Goal: Communication & Community: Ask a question

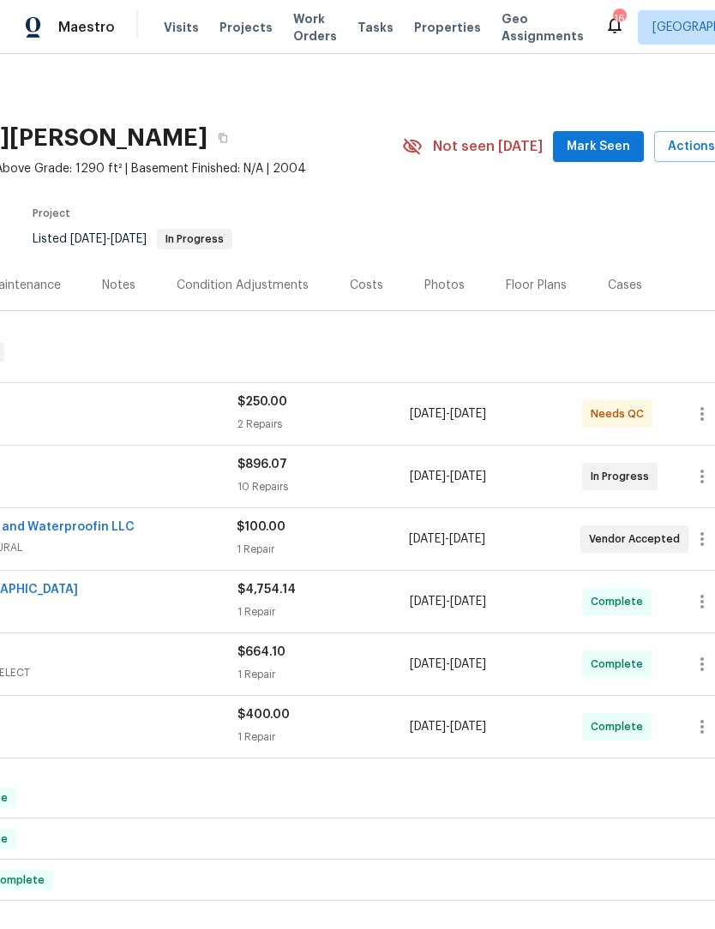
scroll to position [0, 221]
click at [611, 149] on span "Mark Seen" at bounding box center [596, 146] width 63 height 21
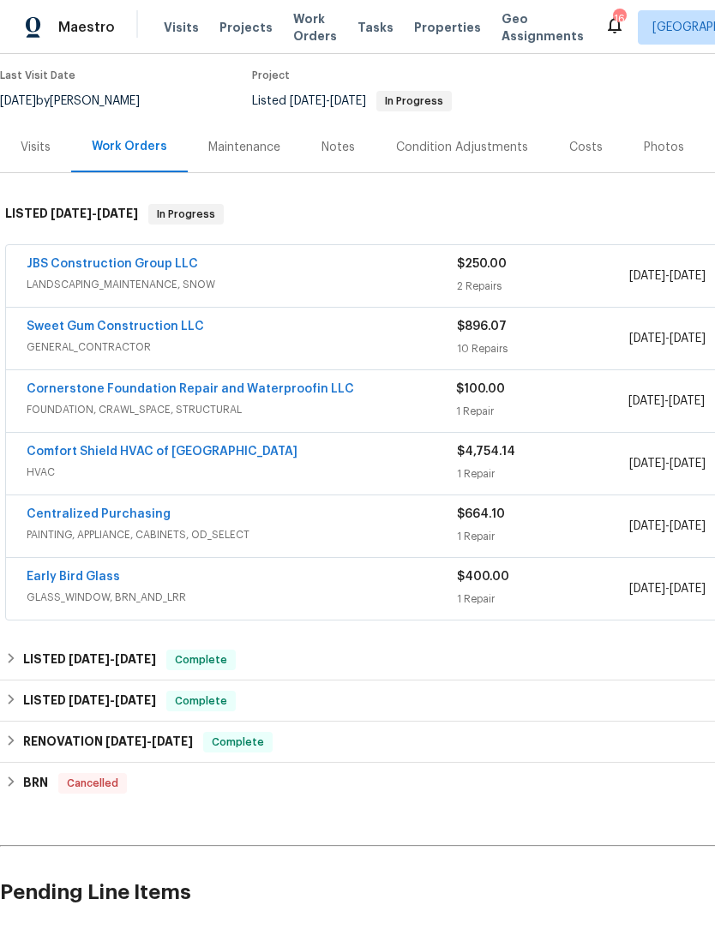
scroll to position [139, 0]
click at [146, 329] on link "Sweet Gum Construction LLC" at bounding box center [115, 326] width 177 height 12
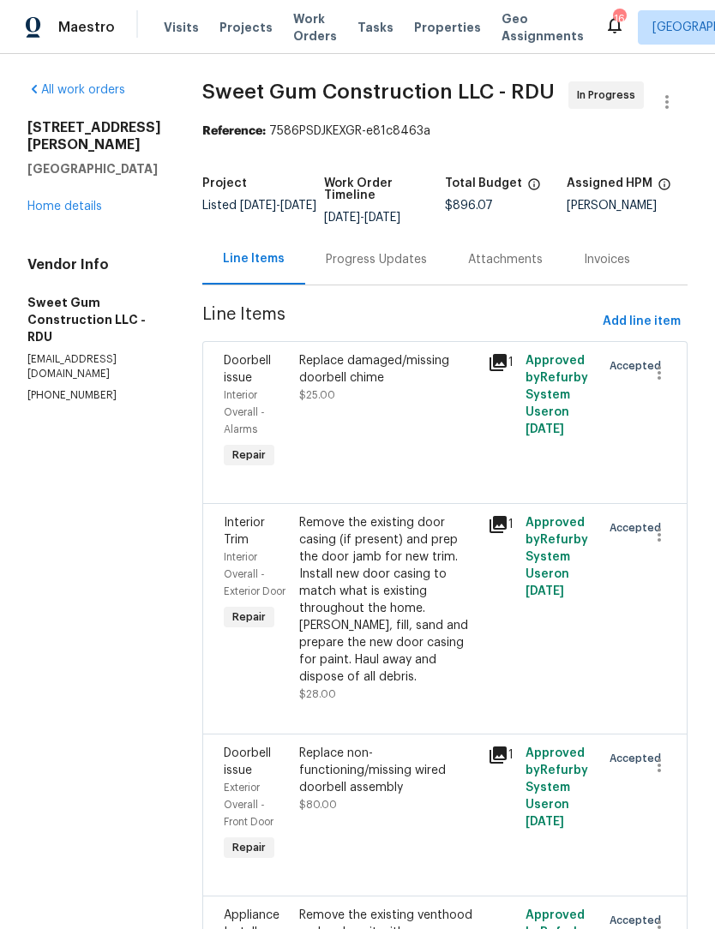
click at [79, 201] on link "Home details" at bounding box center [64, 207] width 75 height 12
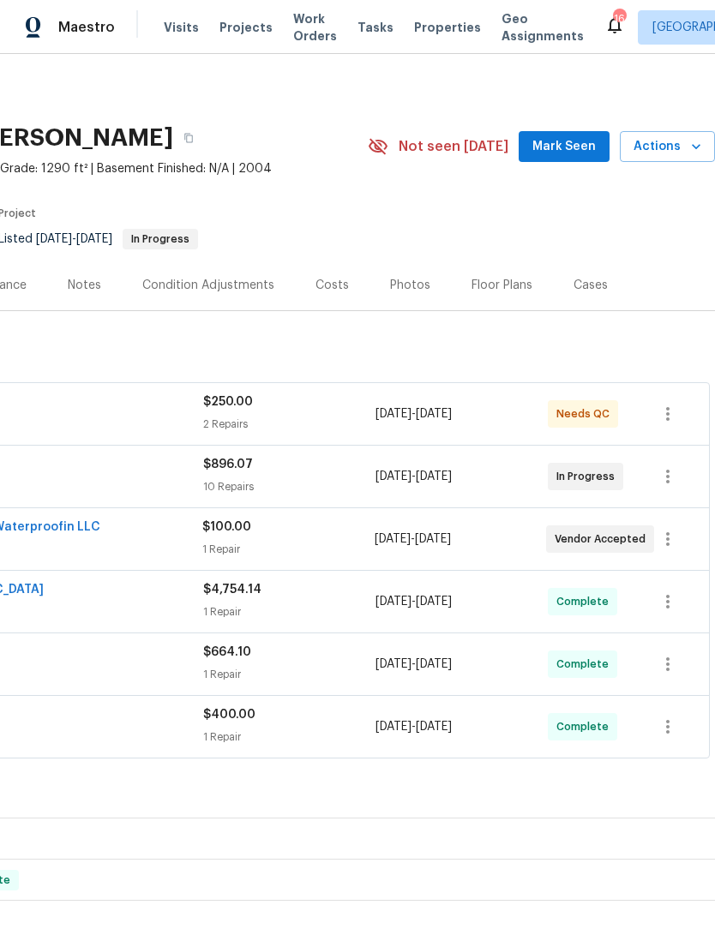
scroll to position [0, 254]
click at [566, 148] on span "Mark Seen" at bounding box center [563, 146] width 63 height 21
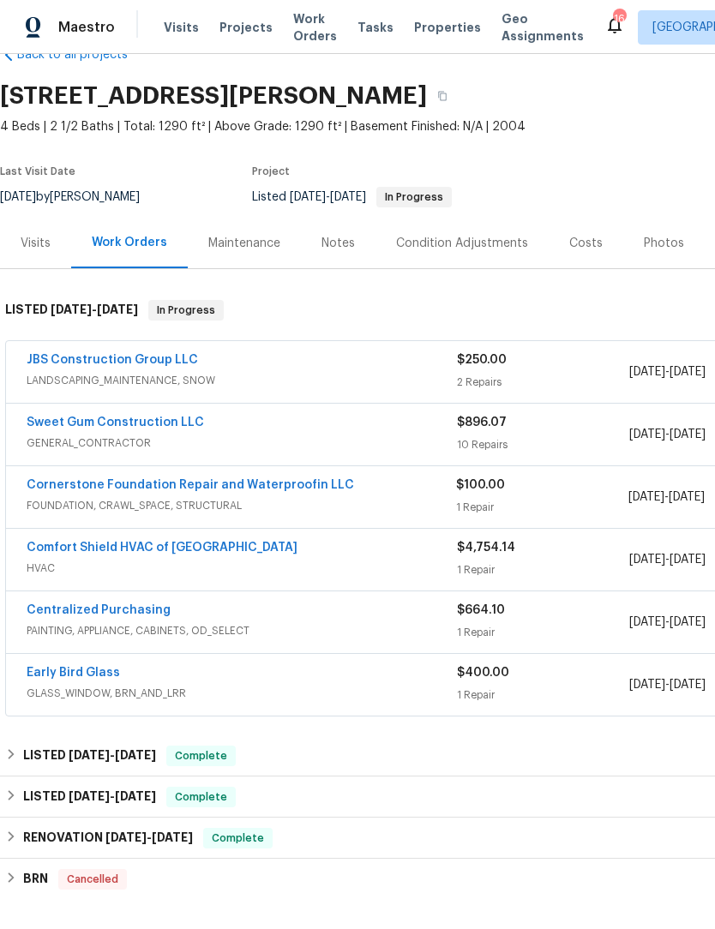
scroll to position [43, 0]
click at [346, 231] on div "Notes" at bounding box center [338, 242] width 75 height 51
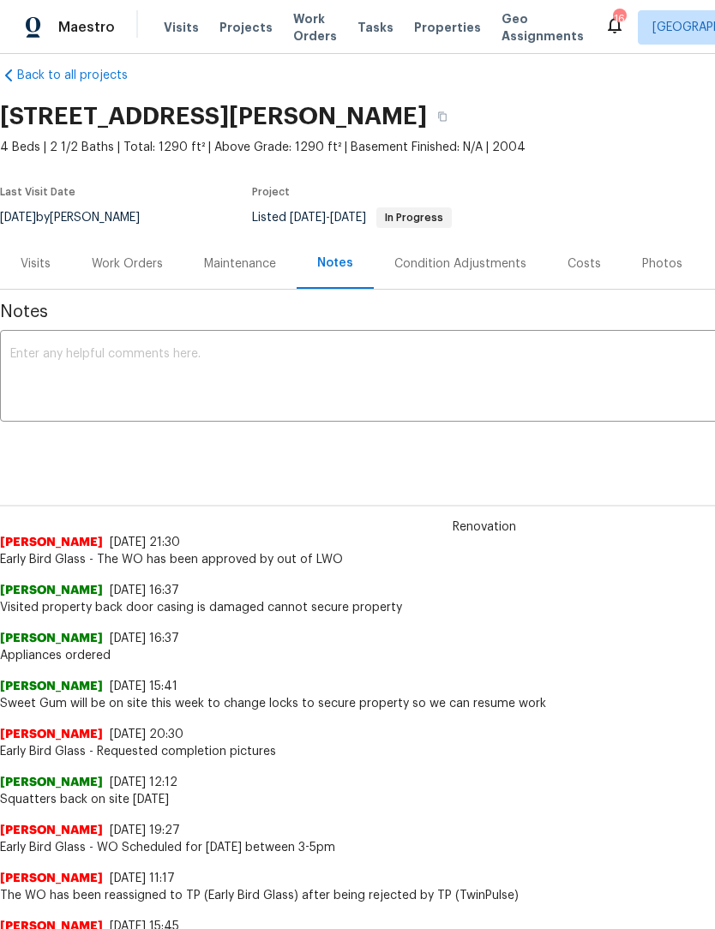
scroll to position [22, 0]
click at [82, 358] on textarea at bounding box center [484, 377] width 948 height 60
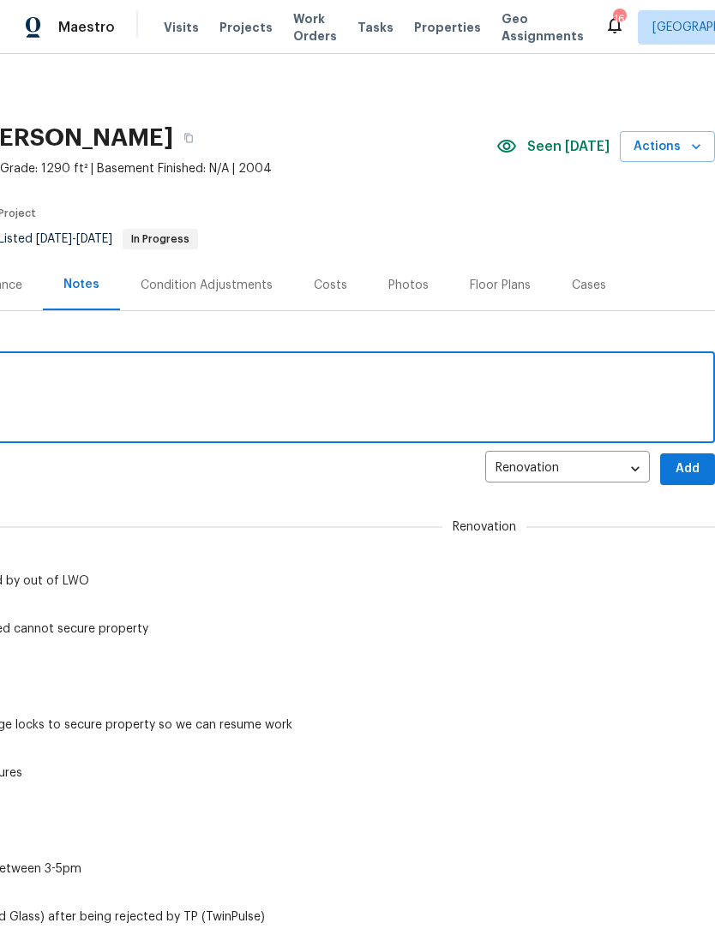
scroll to position [0, 254]
type textarea "We do not have power at this home"
click at [692, 454] on button "Add" at bounding box center [687, 469] width 55 height 32
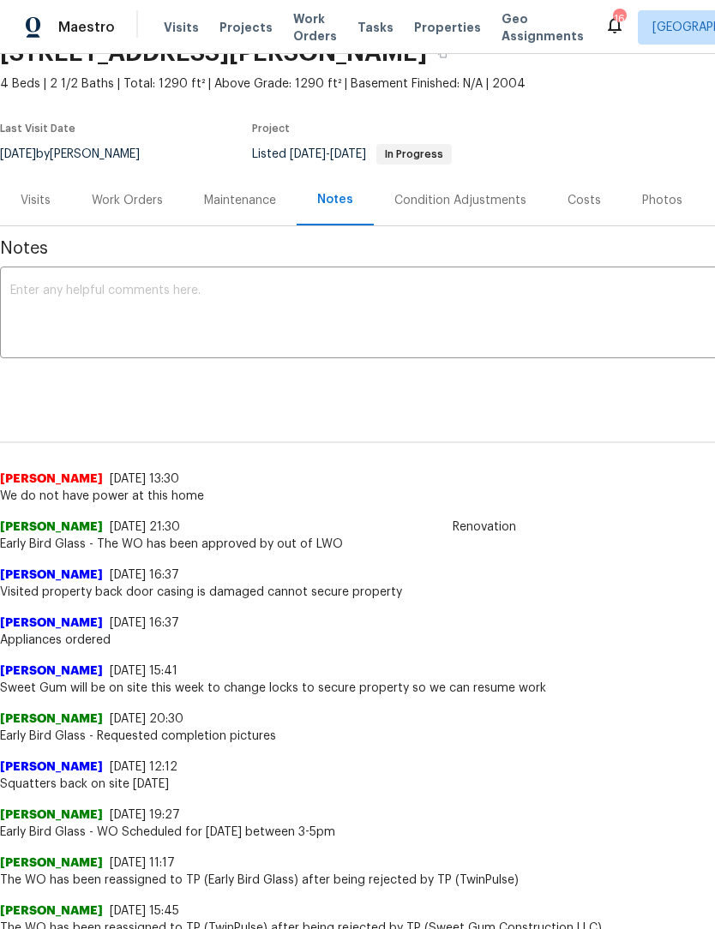
scroll to position [85, 0]
click at [141, 200] on div "Work Orders" at bounding box center [127, 200] width 71 height 17
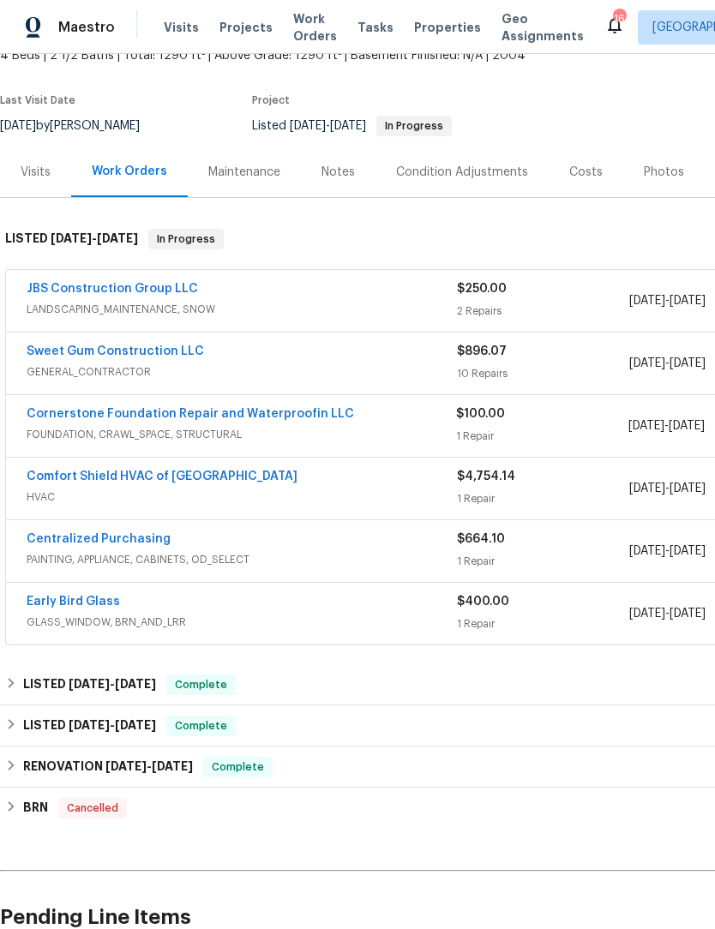
scroll to position [114, 0]
click at [159, 283] on link "JBS Construction Group LLC" at bounding box center [112, 288] width 171 height 12
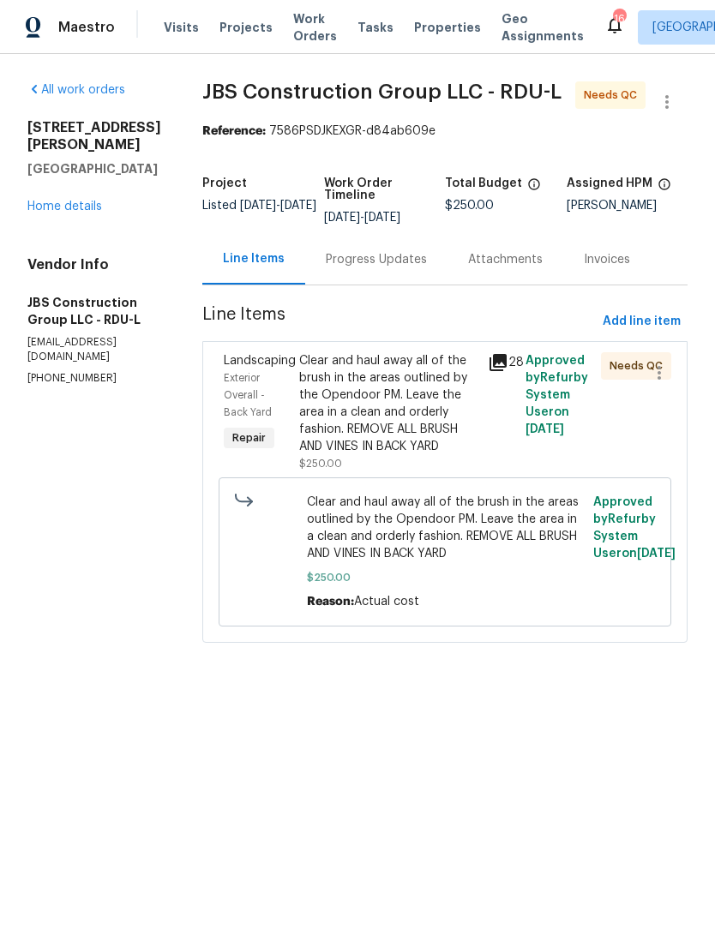
click at [441, 424] on div "Clear and haul away all of the brush in the areas outlined by the Opendoor PM. …" at bounding box center [388, 403] width 178 height 103
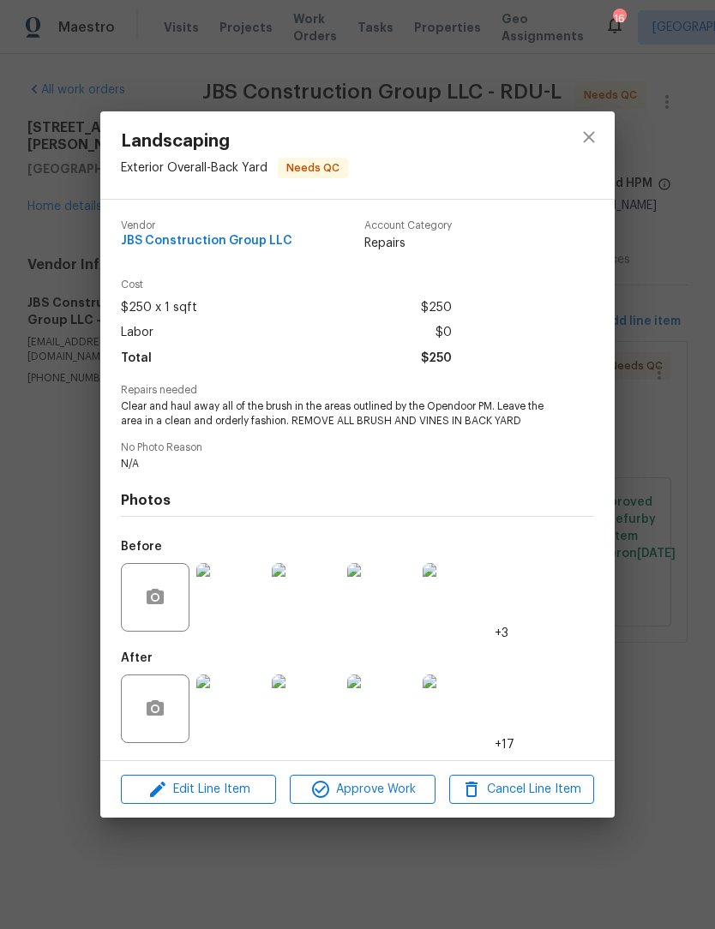
click at [258, 596] on img at bounding box center [230, 597] width 69 height 69
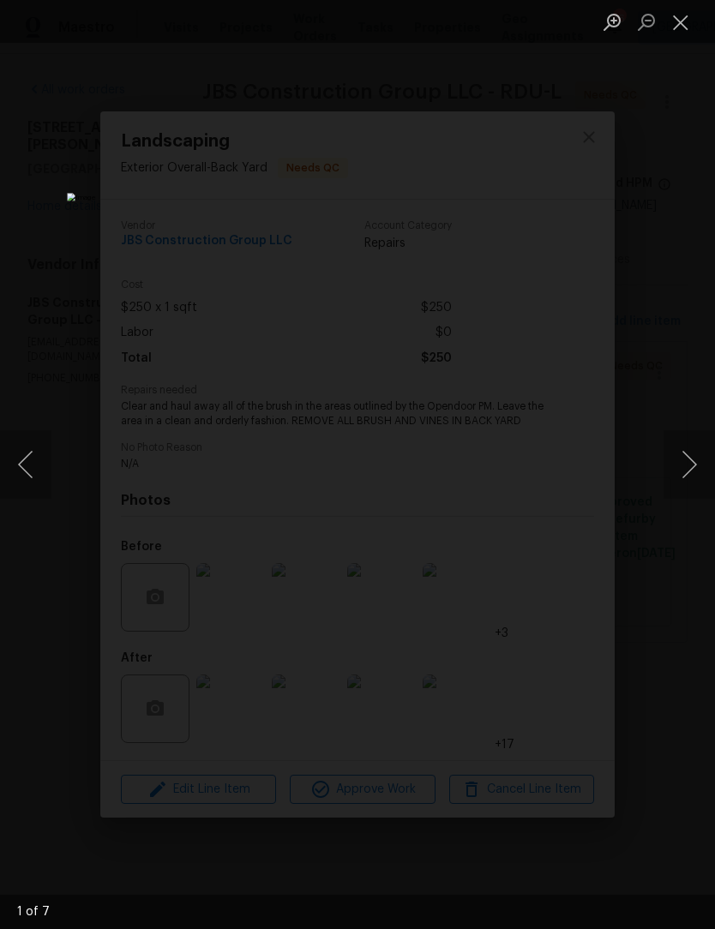
click at [686, 458] on button "Next image" at bounding box center [688, 464] width 51 height 69
click at [691, 459] on button "Next image" at bounding box center [688, 464] width 51 height 69
click at [685, 453] on button "Next image" at bounding box center [688, 464] width 51 height 69
click at [684, 454] on button "Next image" at bounding box center [688, 464] width 51 height 69
click at [685, 452] on button "Next image" at bounding box center [688, 464] width 51 height 69
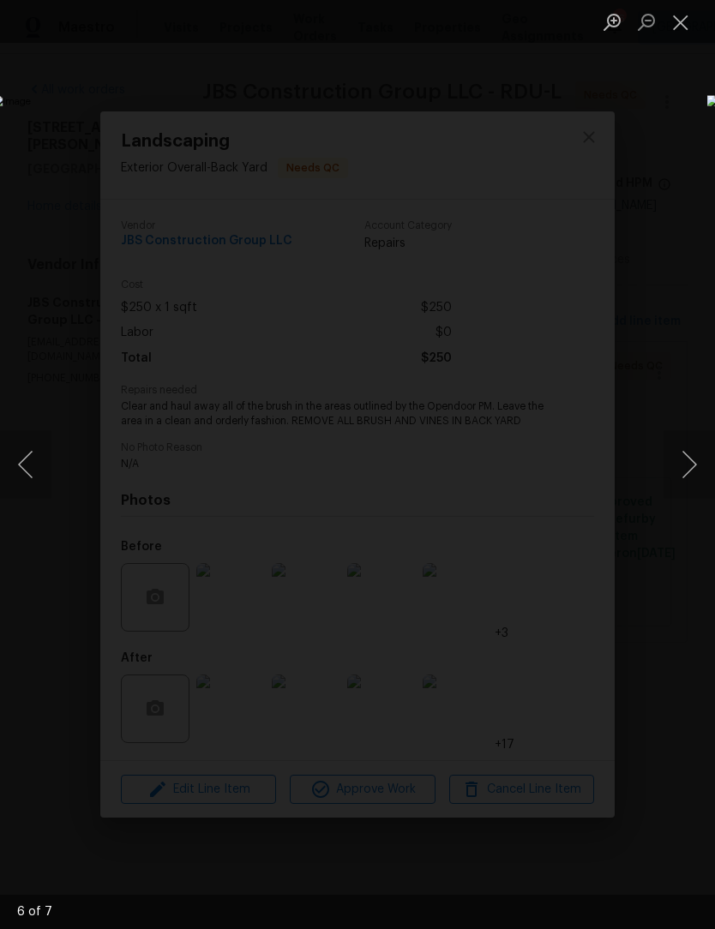
click at [695, 464] on button "Next image" at bounding box center [688, 464] width 51 height 69
click at [697, 454] on button "Next image" at bounding box center [688, 464] width 51 height 69
click at [692, 454] on button "Next image" at bounding box center [688, 464] width 51 height 69
click at [692, 27] on button "Close lightbox" at bounding box center [680, 22] width 34 height 30
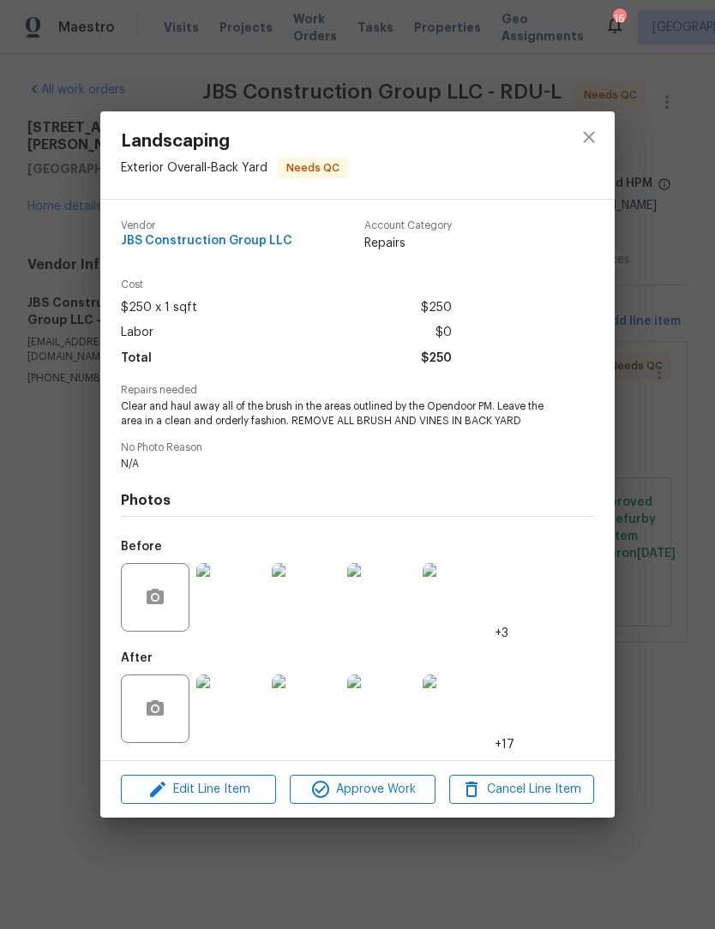
click at [243, 721] on img at bounding box center [230, 708] width 69 height 69
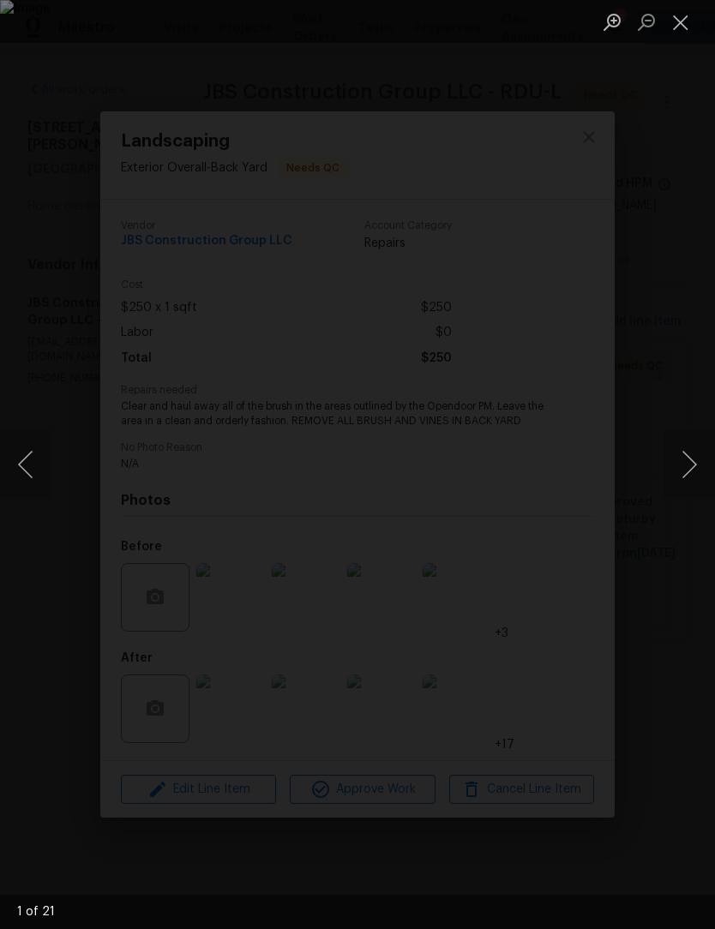
click at [696, 463] on button "Next image" at bounding box center [688, 464] width 51 height 69
click at [693, 459] on button "Next image" at bounding box center [688, 464] width 51 height 69
click at [695, 466] on button "Next image" at bounding box center [688, 464] width 51 height 69
click at [695, 460] on button "Next image" at bounding box center [688, 464] width 51 height 69
click at [696, 457] on button "Next image" at bounding box center [688, 464] width 51 height 69
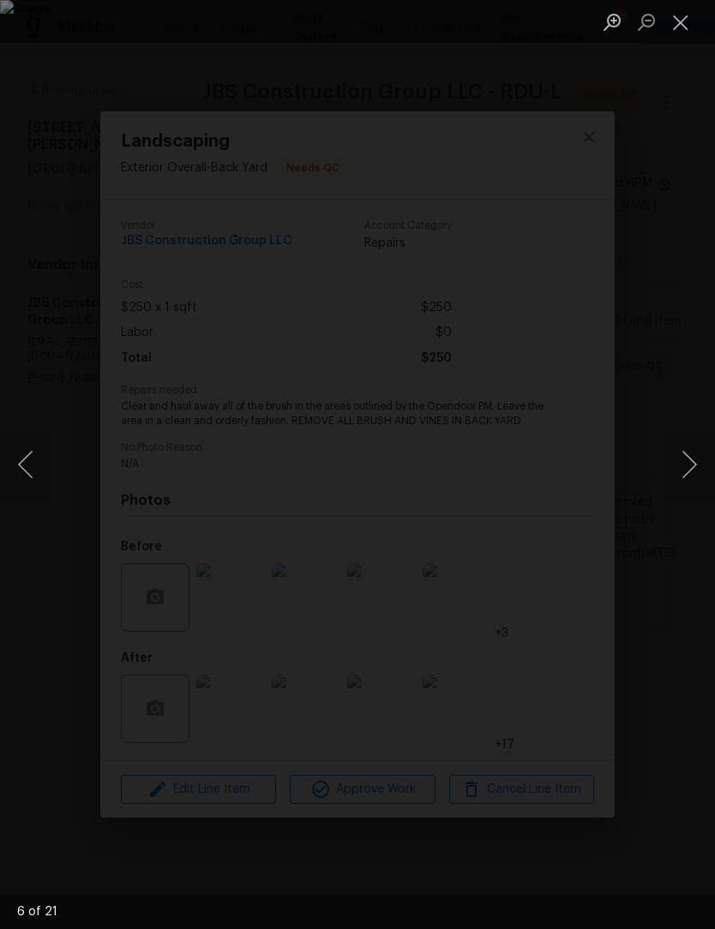
click at [694, 457] on button "Next image" at bounding box center [688, 464] width 51 height 69
click at [691, 458] on button "Next image" at bounding box center [688, 464] width 51 height 69
click at [691, 25] on button "Close lightbox" at bounding box center [680, 22] width 34 height 30
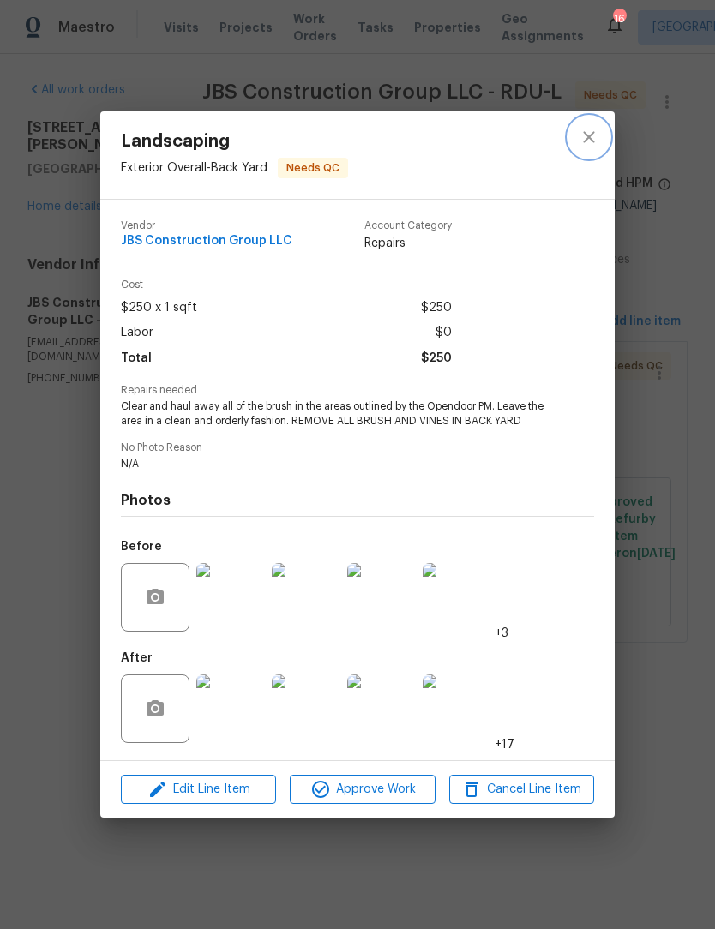
click at [598, 136] on icon "close" at bounding box center [588, 137] width 21 height 21
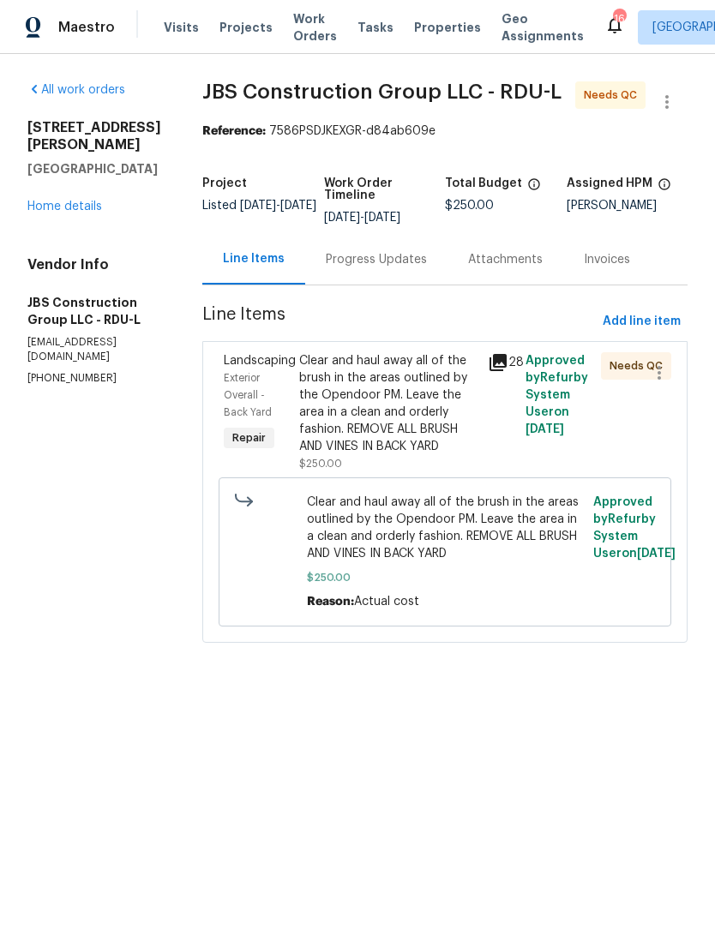
click at [422, 434] on div "Clear and haul away all of the brush in the areas outlined by the Opendoor PM. …" at bounding box center [388, 403] width 178 height 103
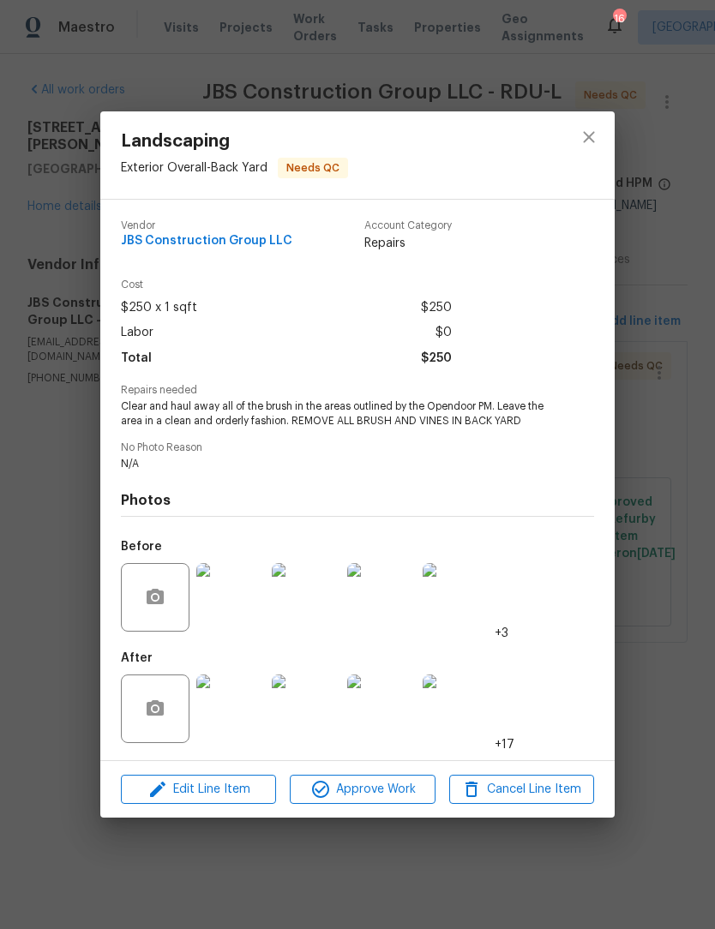
click at [390, 797] on span "Approve Work" at bounding box center [362, 789] width 135 height 21
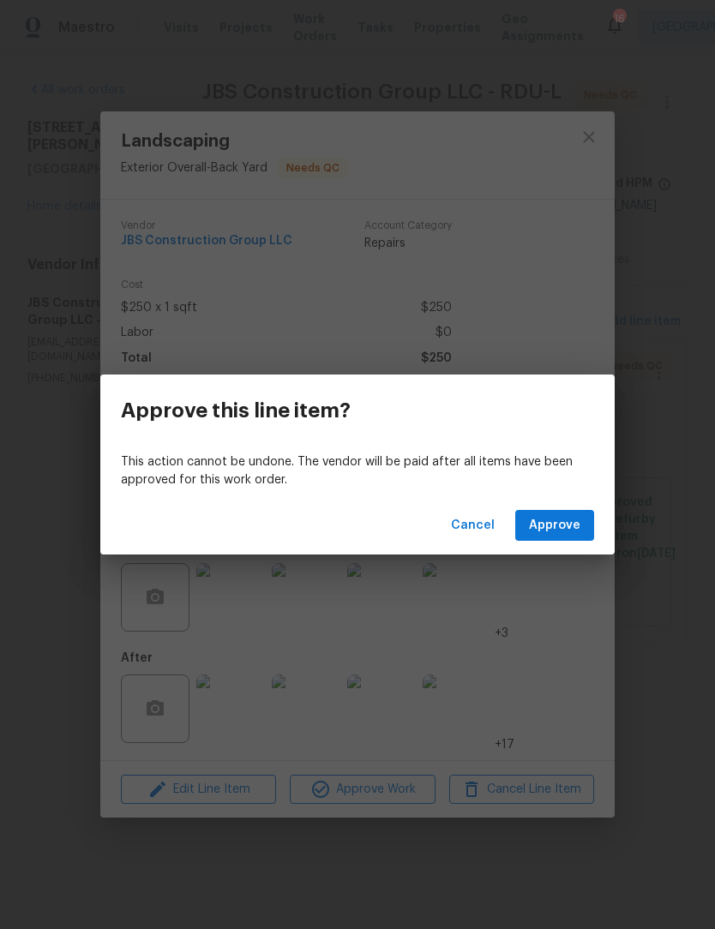
click at [576, 528] on span "Approve" at bounding box center [554, 525] width 51 height 21
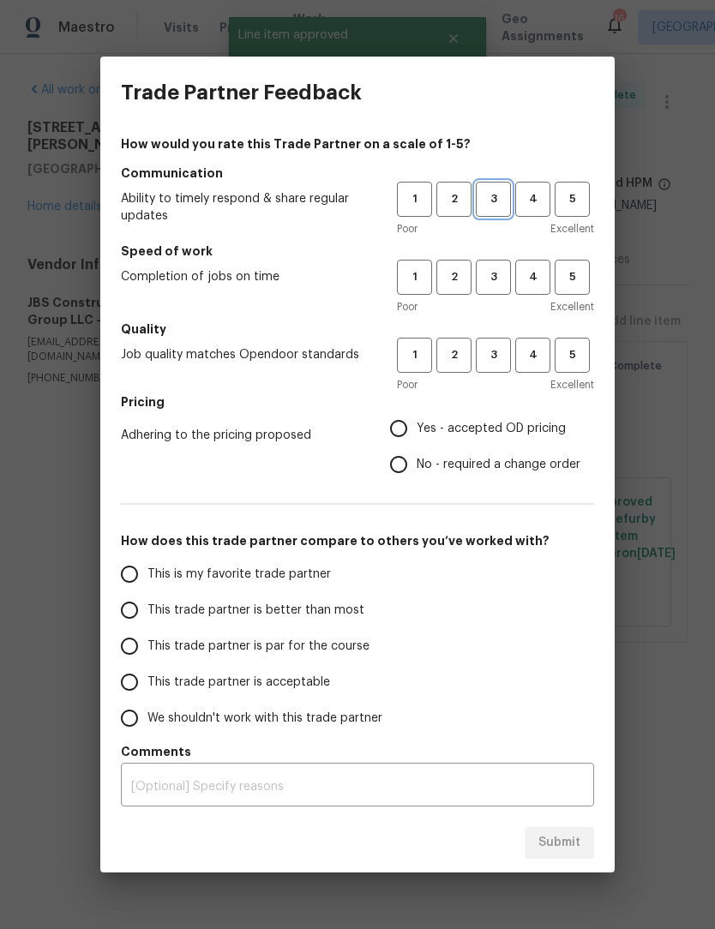
click at [491, 198] on span "3" at bounding box center [493, 199] width 32 height 20
click at [494, 290] on button "3" at bounding box center [493, 277] width 35 height 35
click at [490, 371] on button "3" at bounding box center [493, 355] width 35 height 35
click at [404, 437] on input "Yes - accepted OD pricing" at bounding box center [398, 428] width 36 height 36
radio input "true"
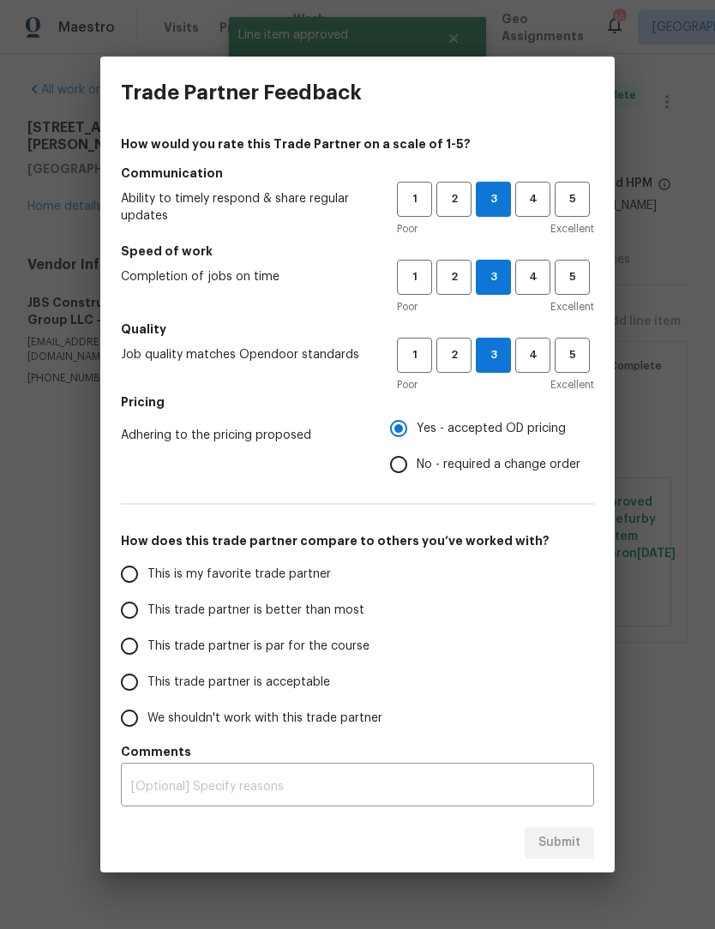
click at [133, 644] on input "This trade partner is par for the course" at bounding box center [129, 646] width 36 height 36
click at [581, 841] on button "Submit" at bounding box center [558, 843] width 69 height 32
radio input "true"
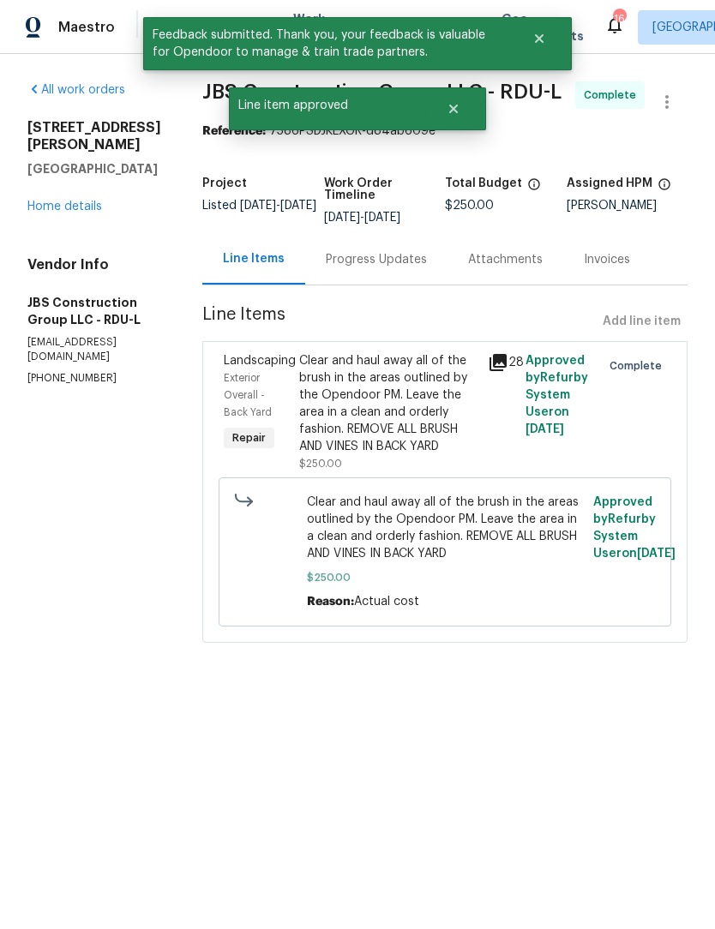
click at [83, 201] on link "Home details" at bounding box center [64, 207] width 75 height 12
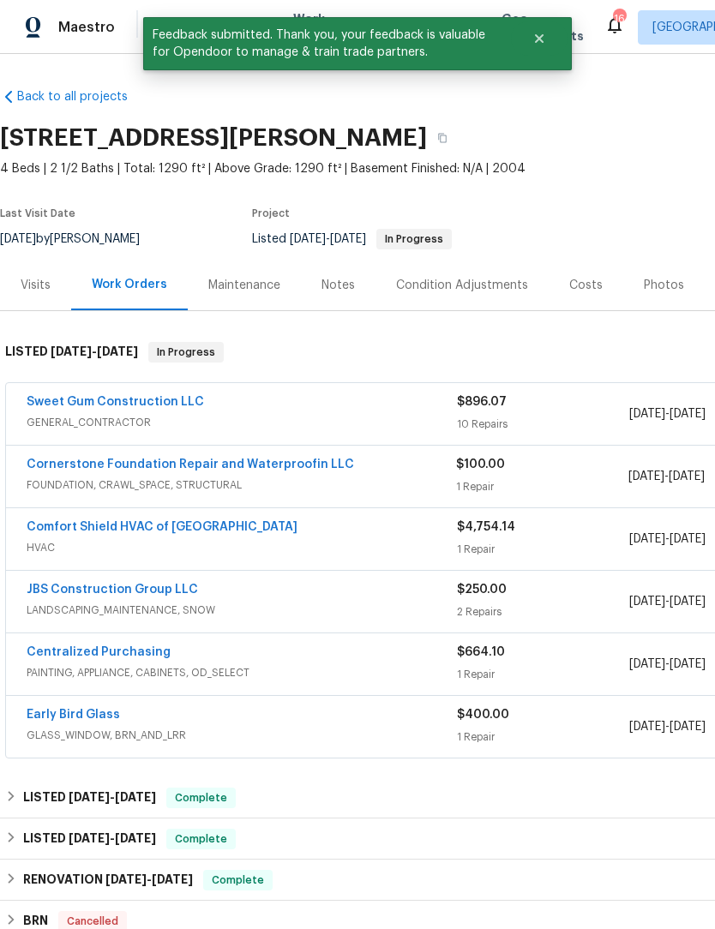
click at [152, 451] on div "Cornerstone Foundation Repair and Waterproofin LLC FOUNDATION, CRAWL_SPACE, STR…" at bounding box center [484, 477] width 956 height 62
click at [230, 470] on link "Cornerstone Foundation Repair and Waterproofin LLC" at bounding box center [190, 464] width 327 height 12
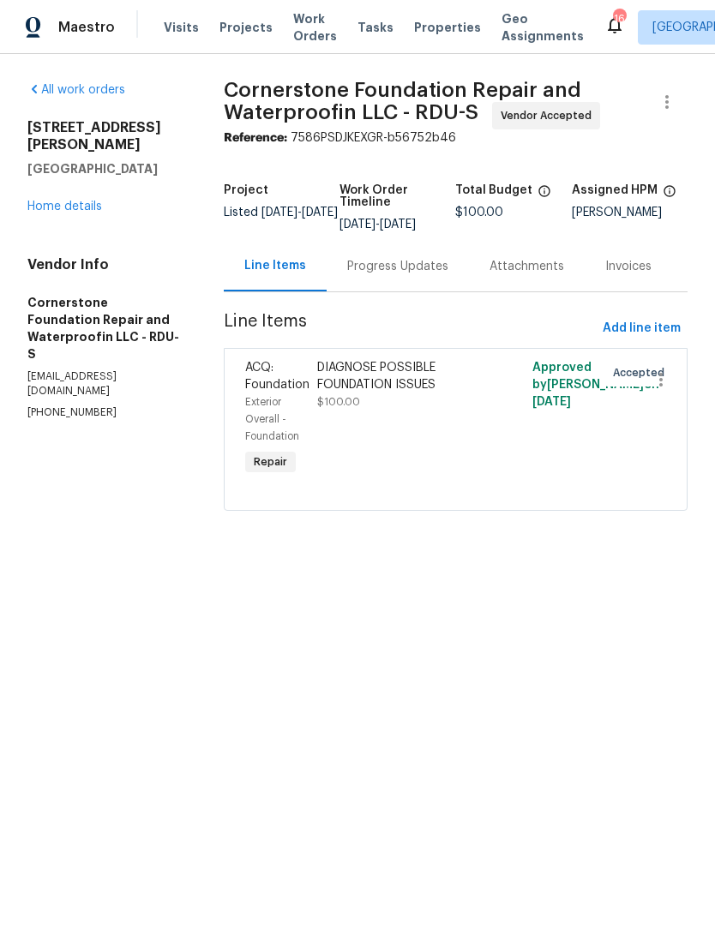
click at [397, 273] on div "Progress Updates" at bounding box center [397, 266] width 101 height 17
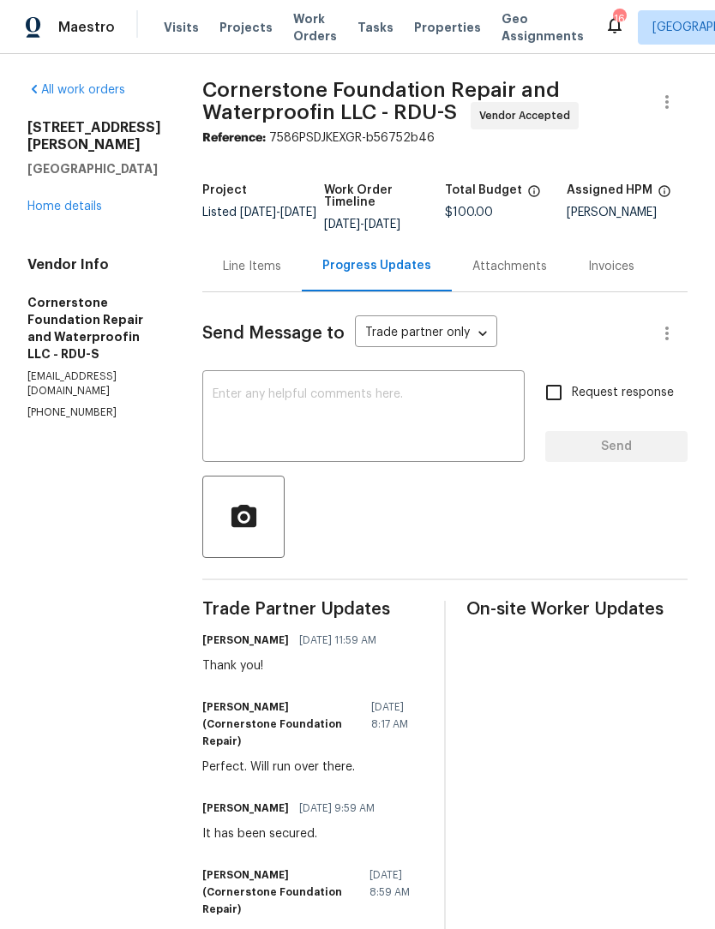
click at [231, 402] on textarea at bounding box center [364, 418] width 302 height 60
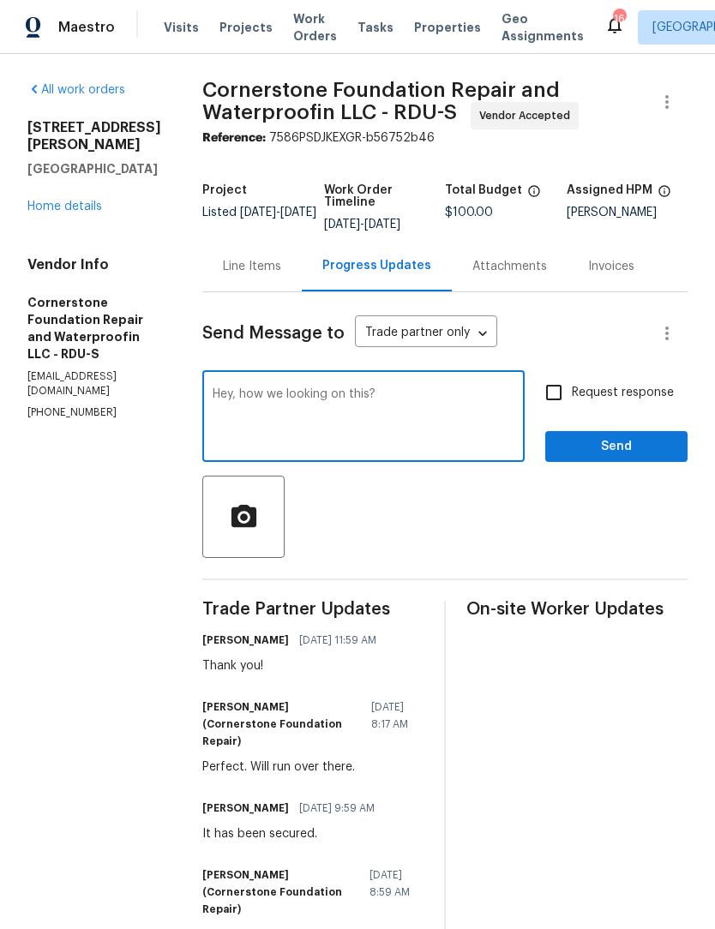
type textarea "Hey, how we looking on this?"
click at [569, 392] on input "Request response" at bounding box center [554, 392] width 36 height 36
checkbox input "true"
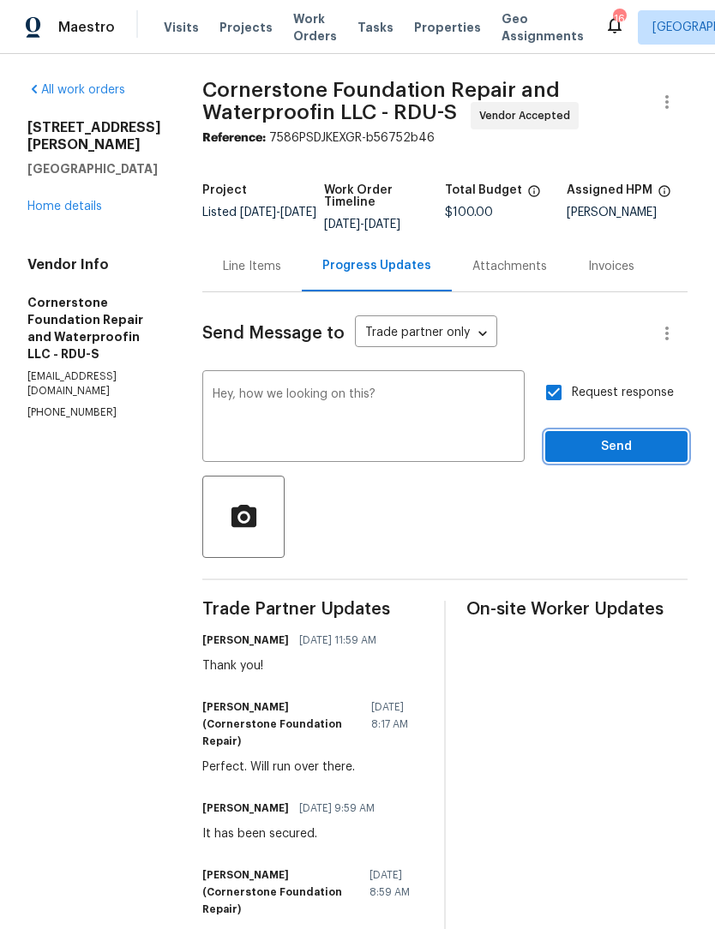
click at [605, 434] on button "Send" at bounding box center [616, 447] width 142 height 32
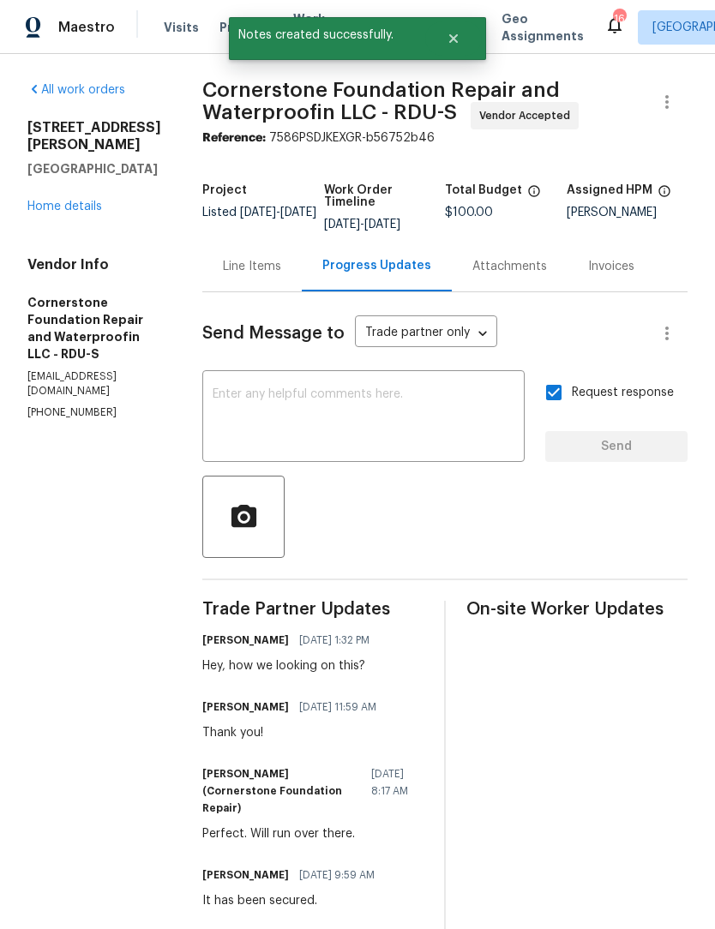
click at [273, 301] on div "Send Message to Trade partner only Trade partner only ​ x ​ Request response Se…" at bounding box center [444, 932] width 485 height 1280
click at [242, 262] on div "Line Items" at bounding box center [252, 266] width 58 height 17
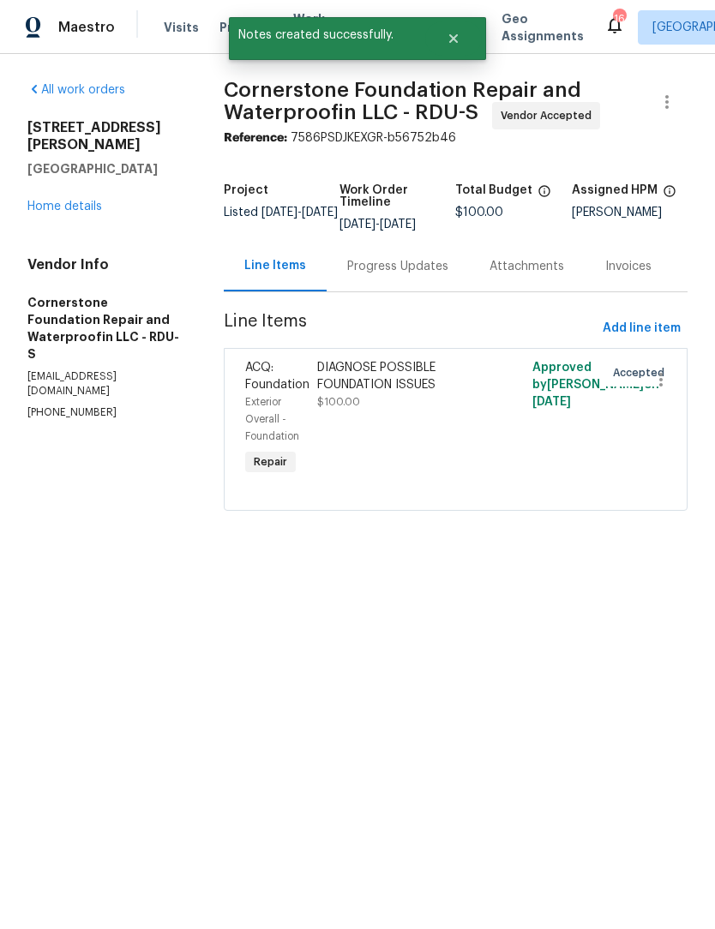
click at [80, 201] on link "Home details" at bounding box center [64, 207] width 75 height 12
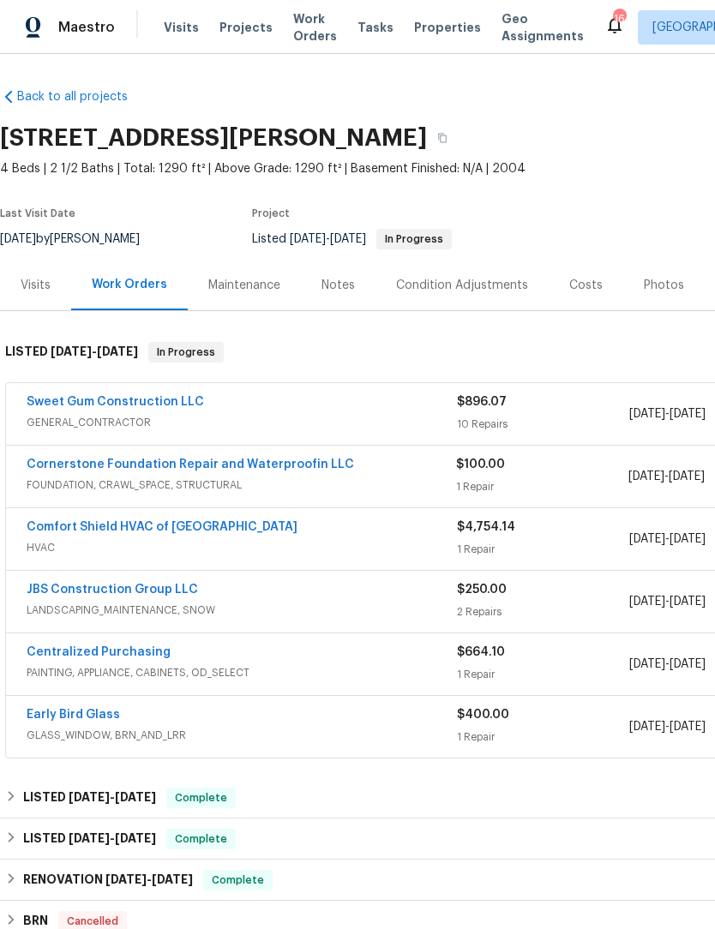
click at [154, 407] on link "Sweet Gum Construction LLC" at bounding box center [115, 402] width 177 height 12
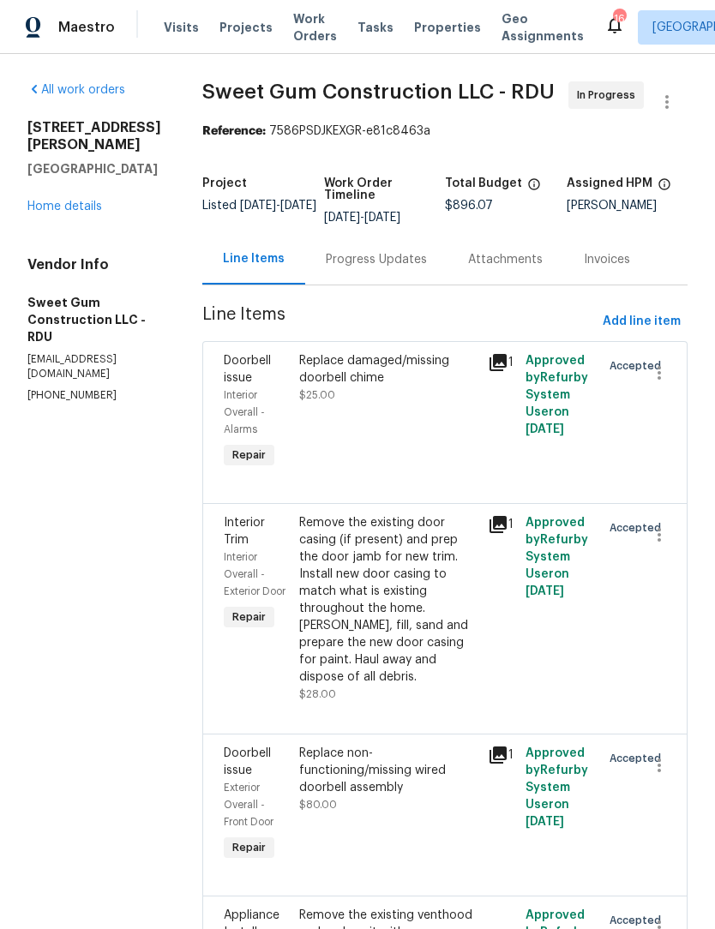
click at [410, 268] on div "Progress Updates" at bounding box center [376, 259] width 101 height 17
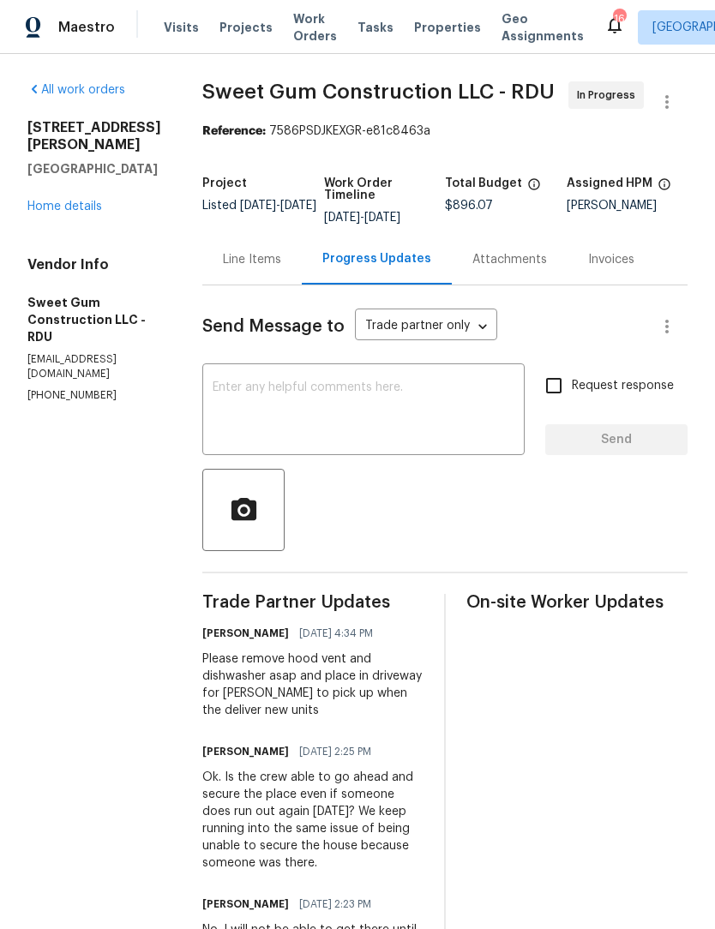
click at [351, 435] on textarea at bounding box center [364, 411] width 302 height 60
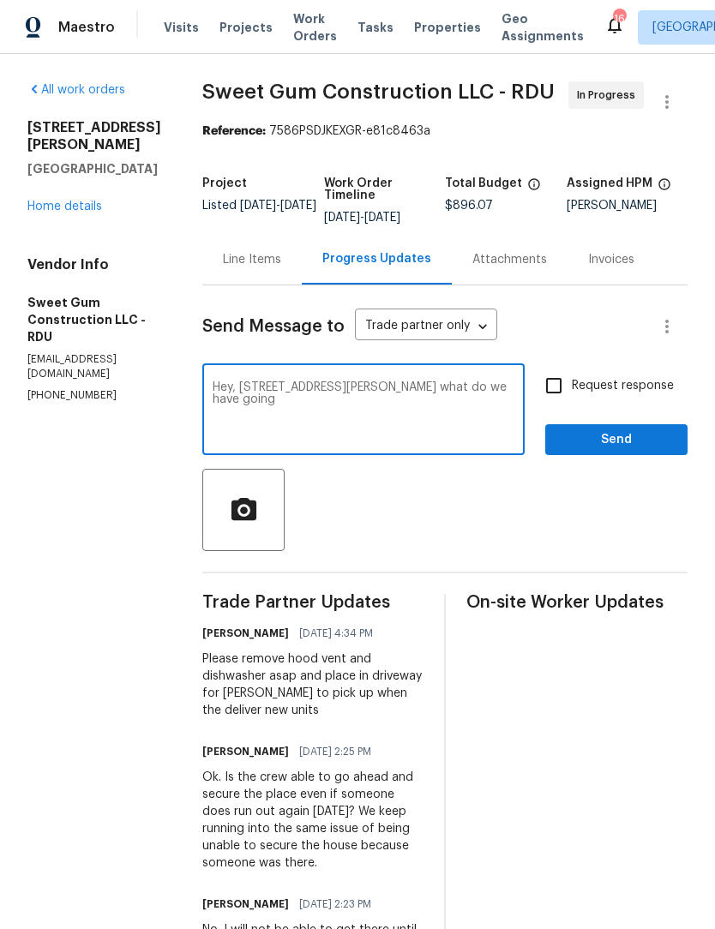
type textarea "Hey, 311 Burnett St. what do we have going"
click at [553, 404] on input "Request response" at bounding box center [554, 386] width 36 height 36
checkbox input "true"
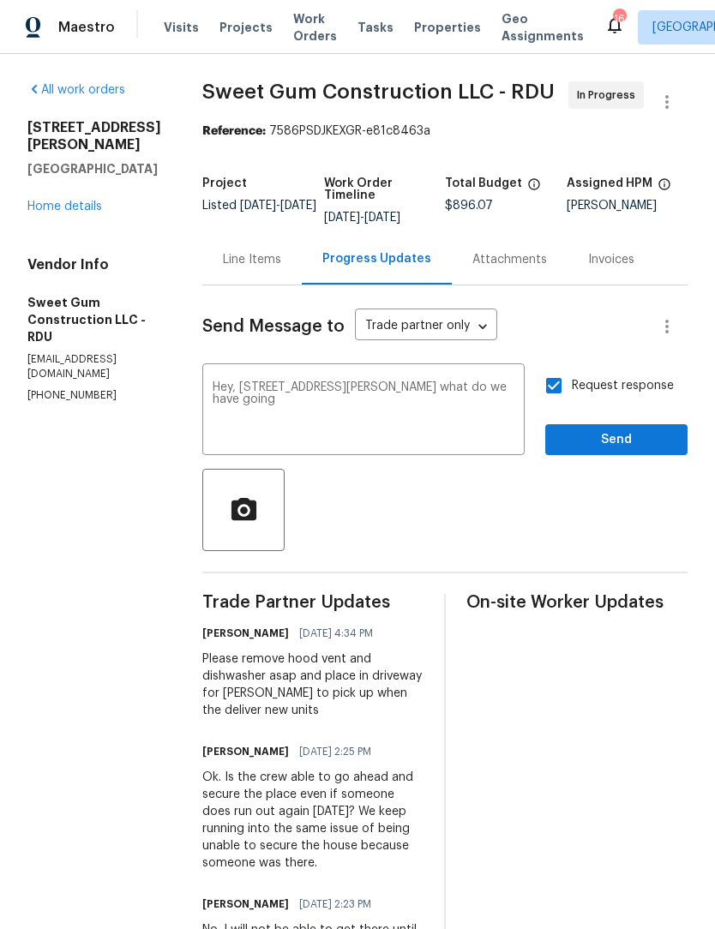
click at [280, 268] on div "Line Items" at bounding box center [252, 259] width 58 height 17
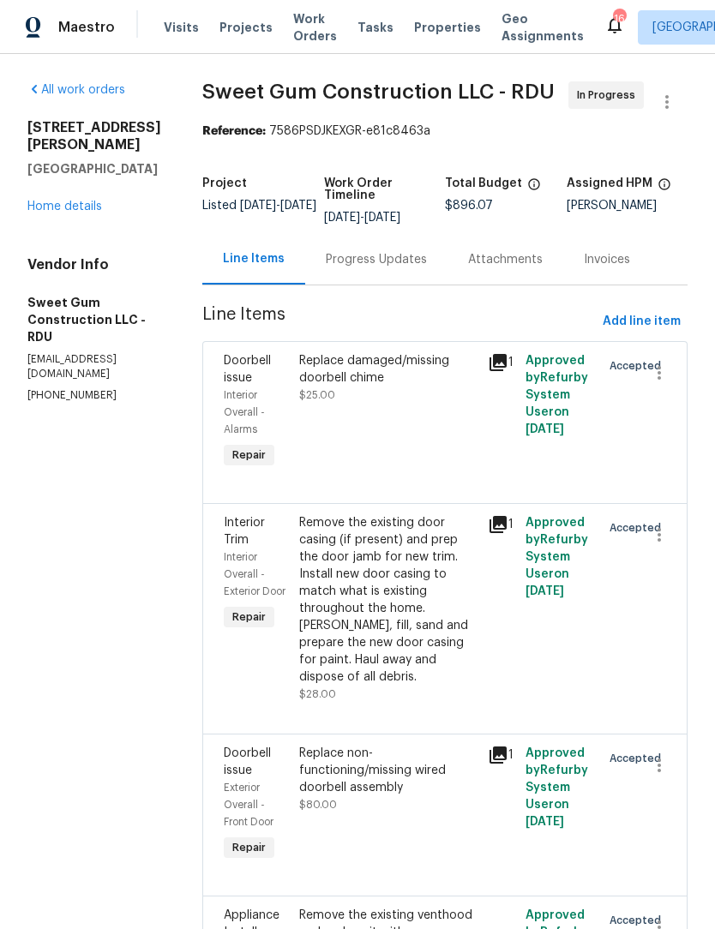
click at [88, 201] on link "Home details" at bounding box center [64, 207] width 75 height 12
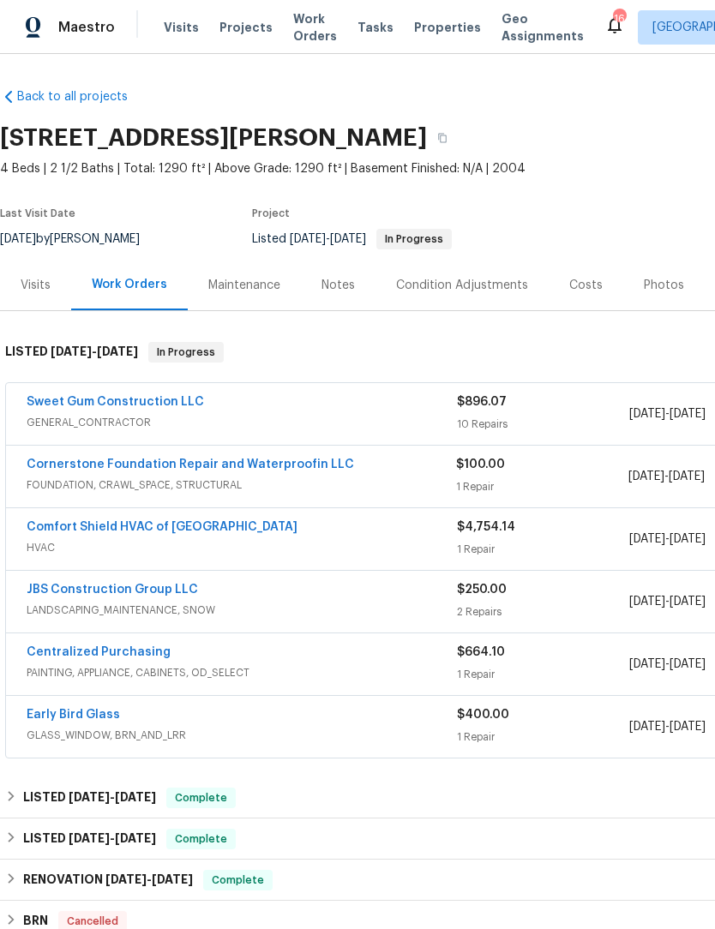
click at [102, 717] on link "Early Bird Glass" at bounding box center [73, 715] width 93 height 12
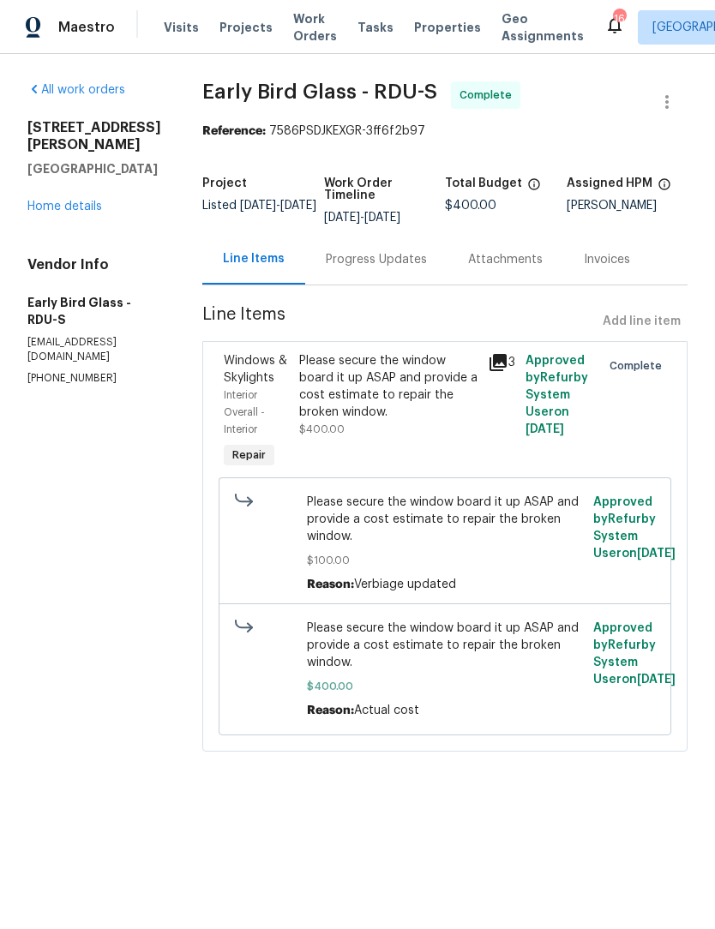
click at [396, 398] on div "Please secure the window board it up ASAP and provide a cost estimate to repair…" at bounding box center [388, 386] width 178 height 69
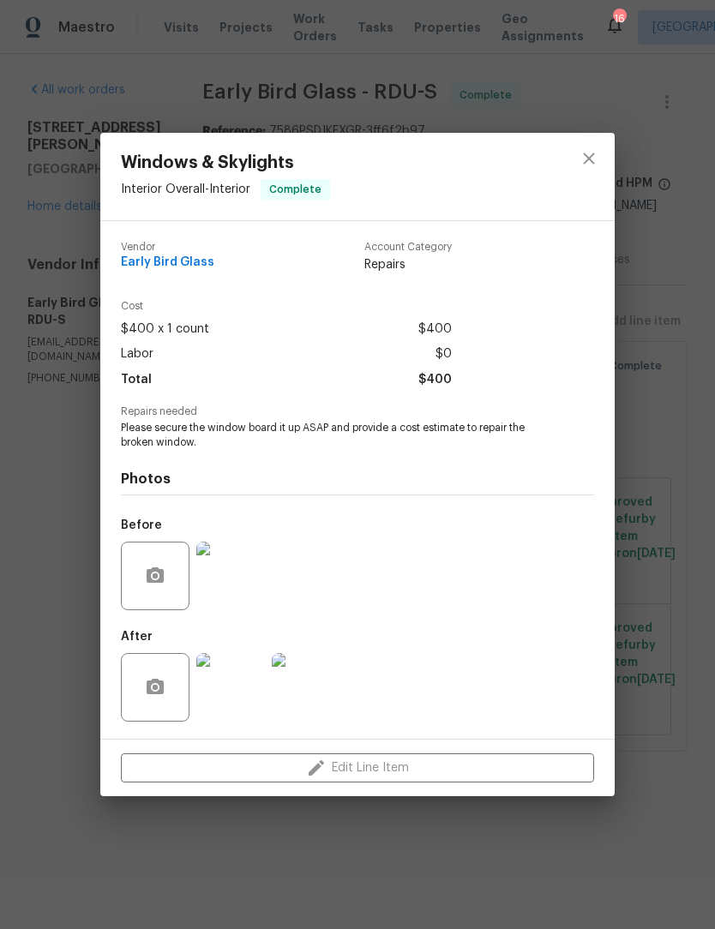
click at [236, 704] on img at bounding box center [230, 687] width 69 height 69
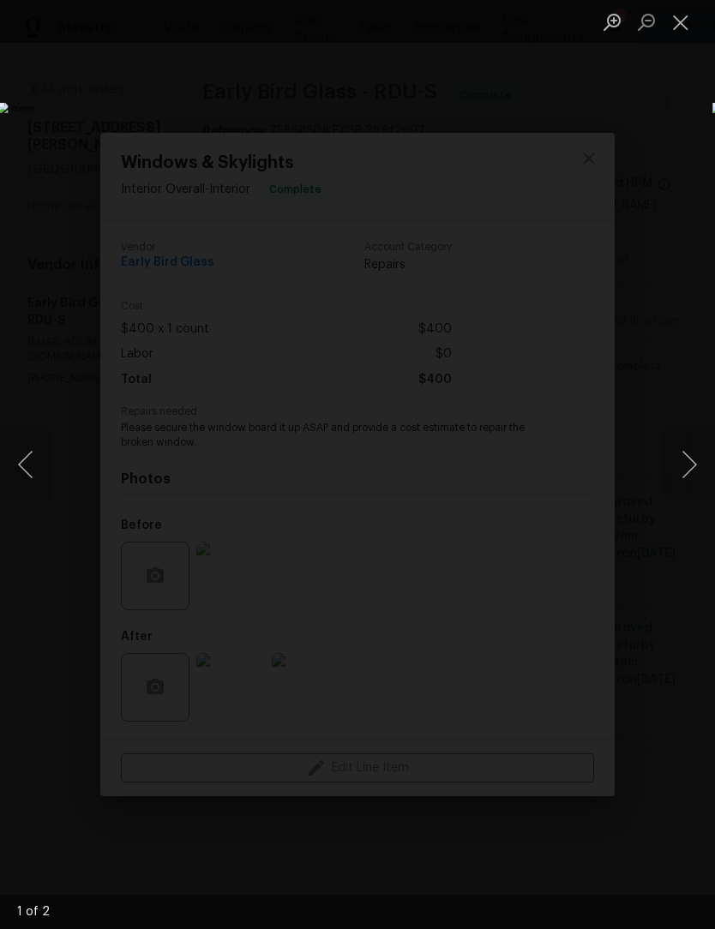
click at [686, 35] on button "Close lightbox" at bounding box center [680, 22] width 34 height 30
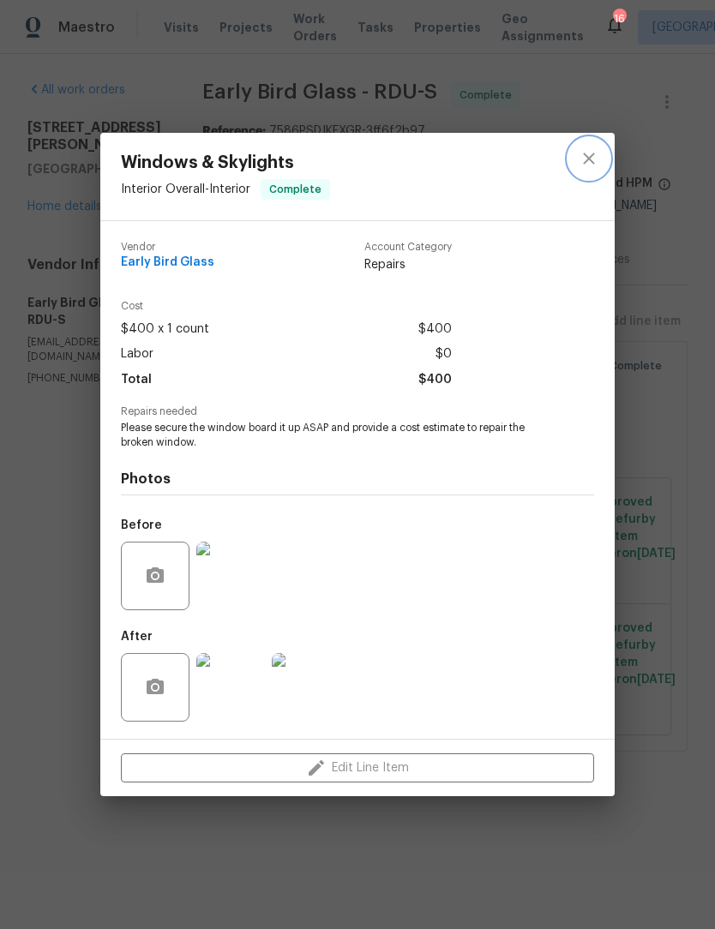
click at [591, 153] on icon "close" at bounding box center [588, 158] width 21 height 21
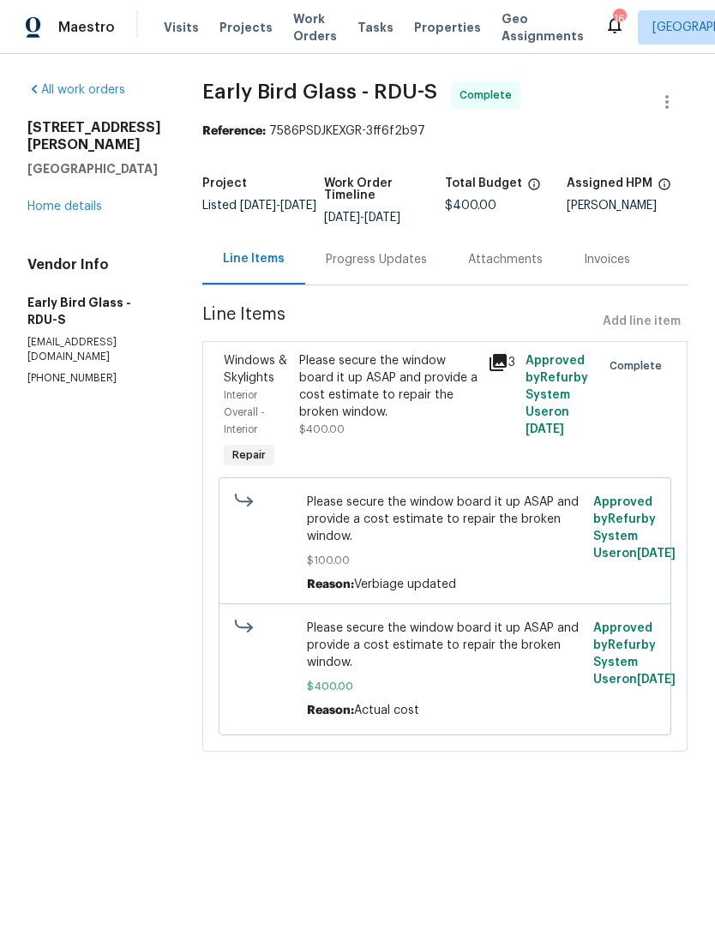
click at [513, 353] on div "3" at bounding box center [501, 412] width 38 height 130
click at [502, 355] on icon at bounding box center [497, 362] width 17 height 17
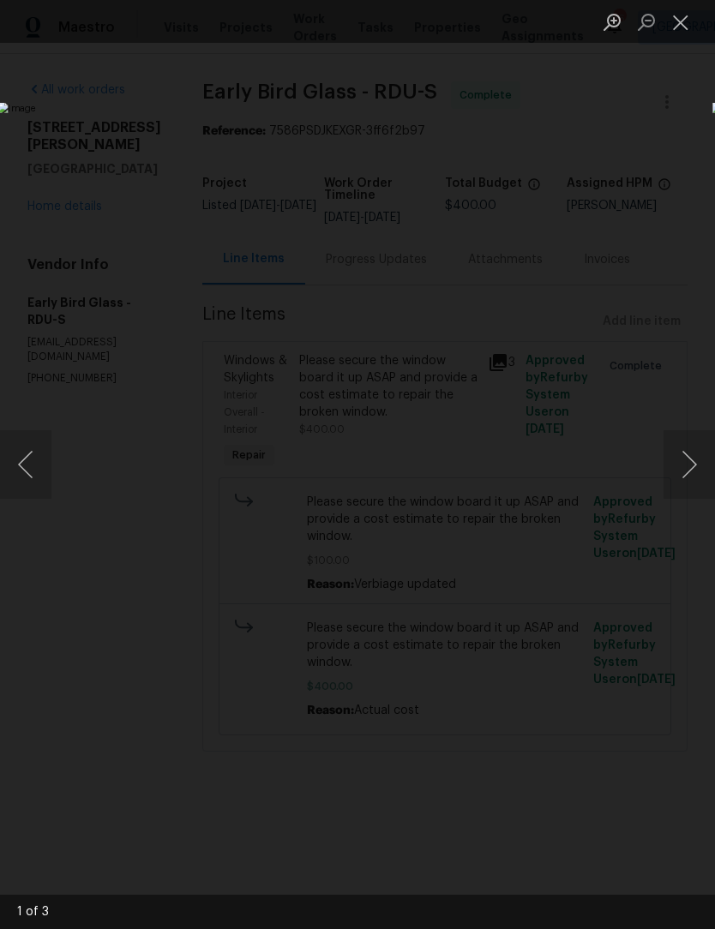
click at [693, 37] on button "Close lightbox" at bounding box center [680, 22] width 34 height 30
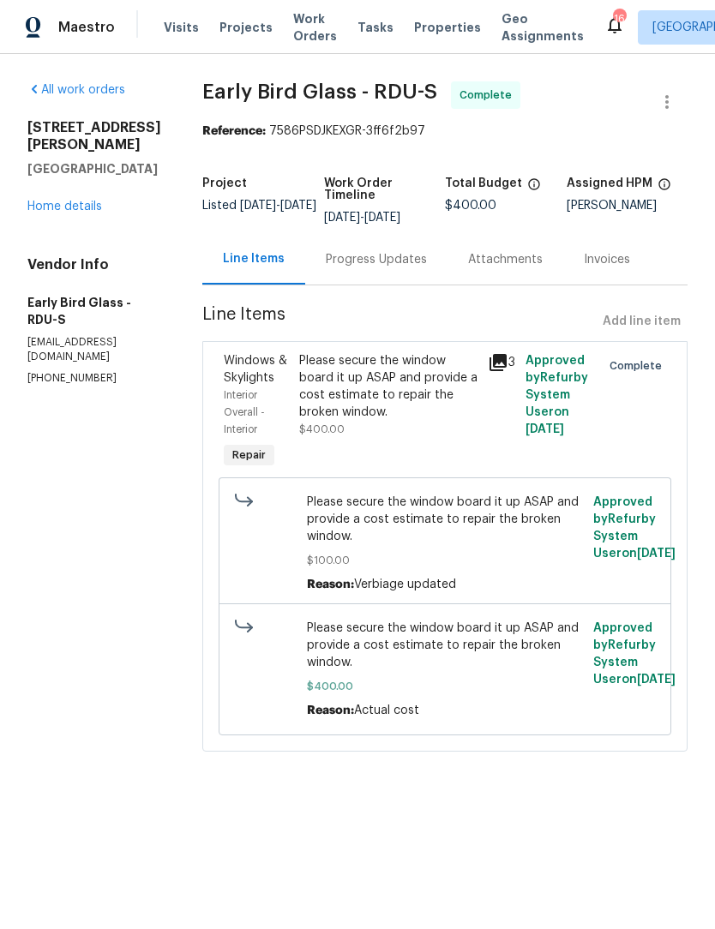
click at [380, 434] on div "Please secure the window board it up ASAP and provide a cost estimate to repair…" at bounding box center [388, 395] width 178 height 86
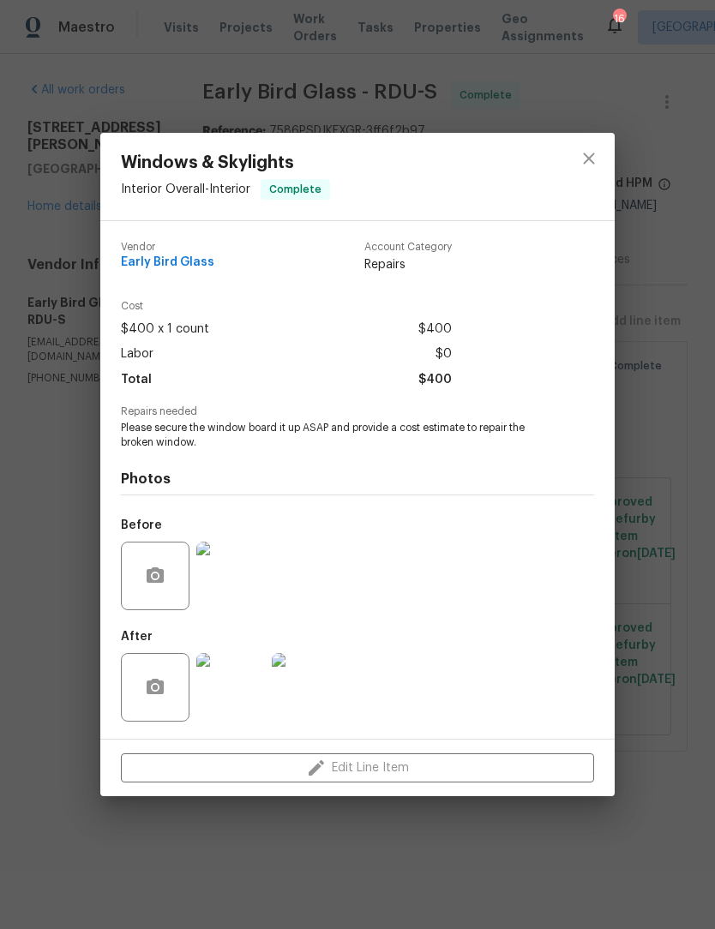
click at [233, 702] on img at bounding box center [230, 687] width 69 height 69
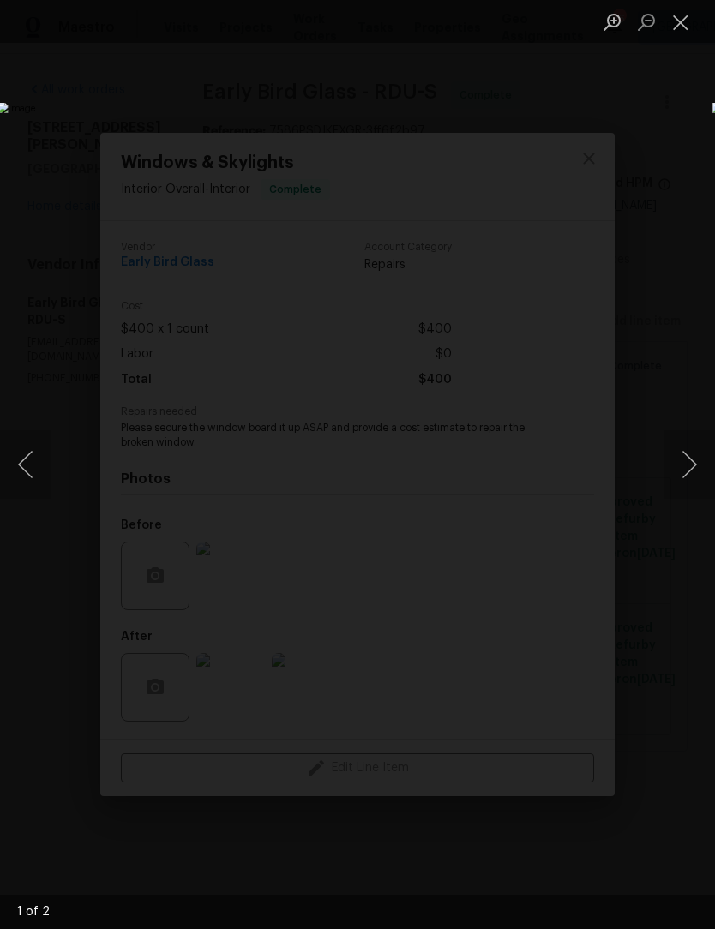
click at [674, 464] on button "Next image" at bounding box center [688, 464] width 51 height 69
click at [683, 26] on button "Close lightbox" at bounding box center [680, 22] width 34 height 30
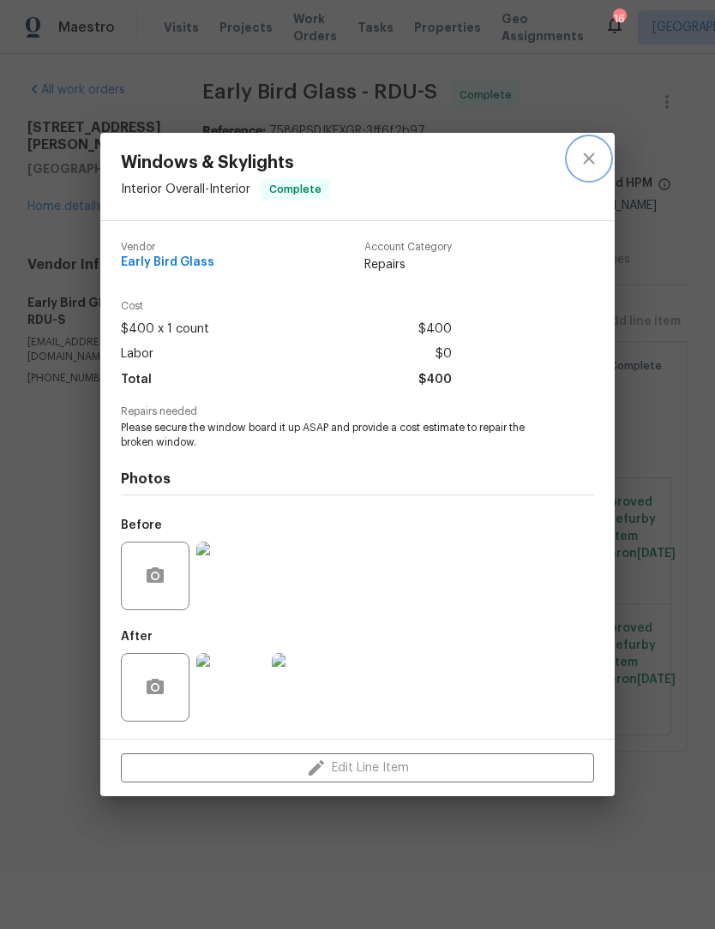
click at [597, 160] on icon "close" at bounding box center [588, 158] width 21 height 21
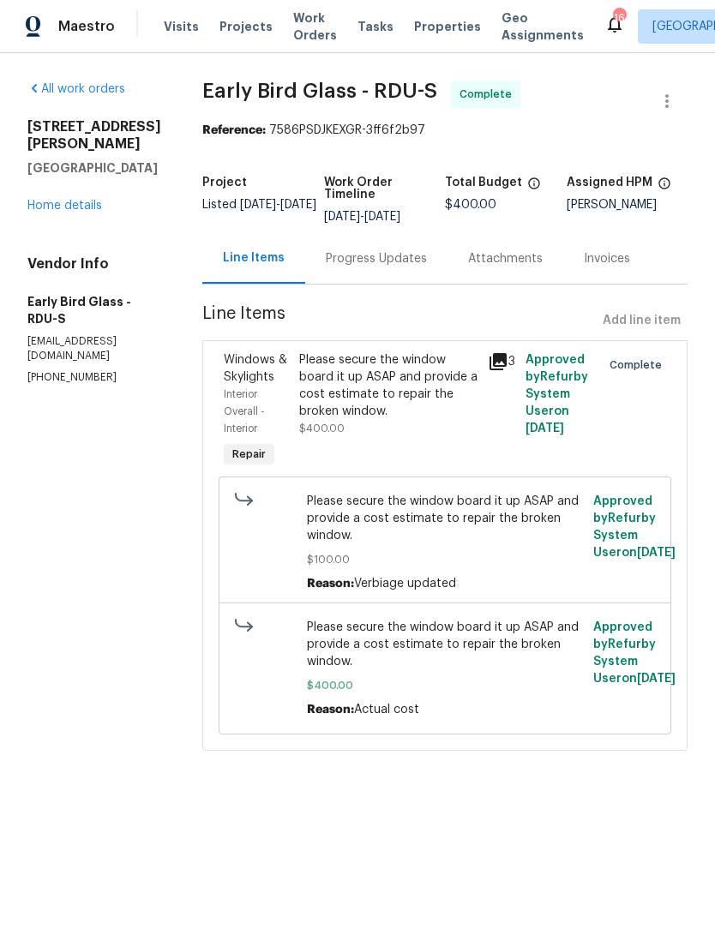
click at [98, 201] on link "Home details" at bounding box center [64, 207] width 75 height 12
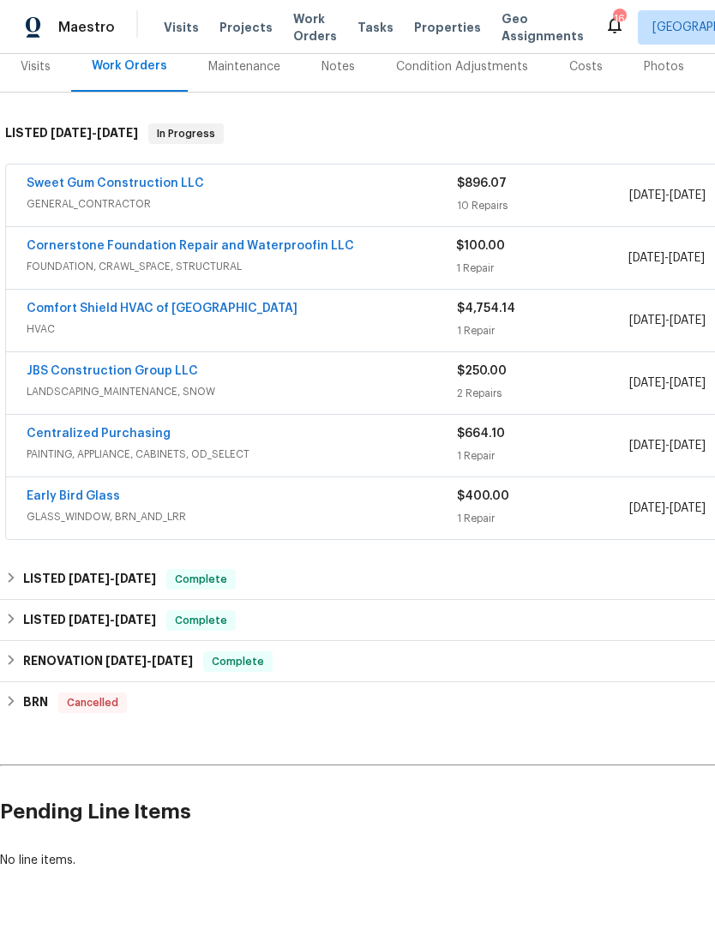
scroll to position [218, 0]
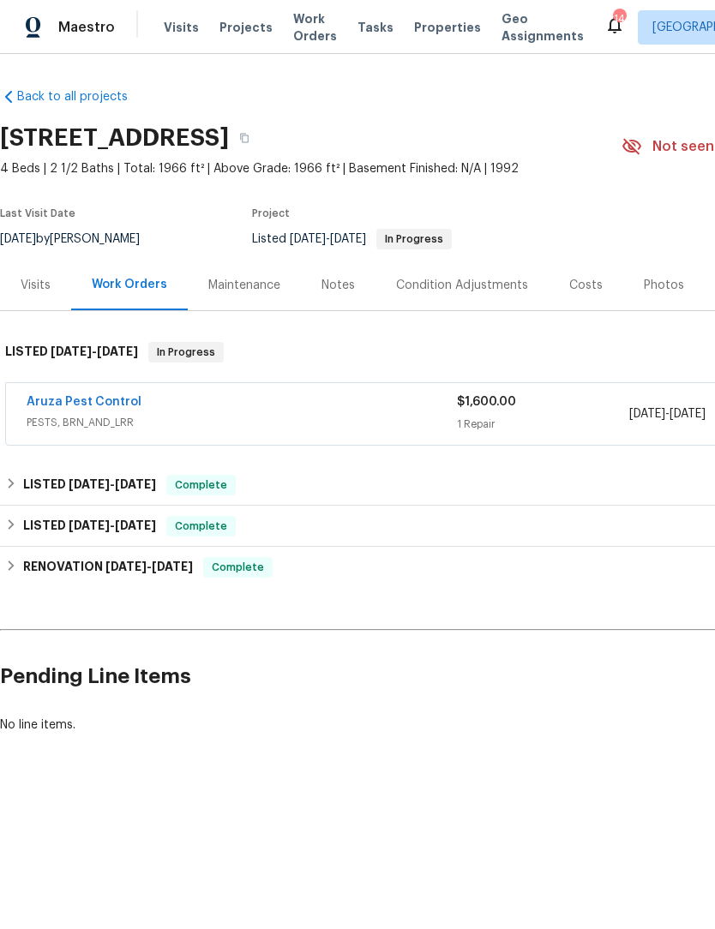
click at [121, 402] on link "Aruza Pest Control" at bounding box center [84, 402] width 115 height 12
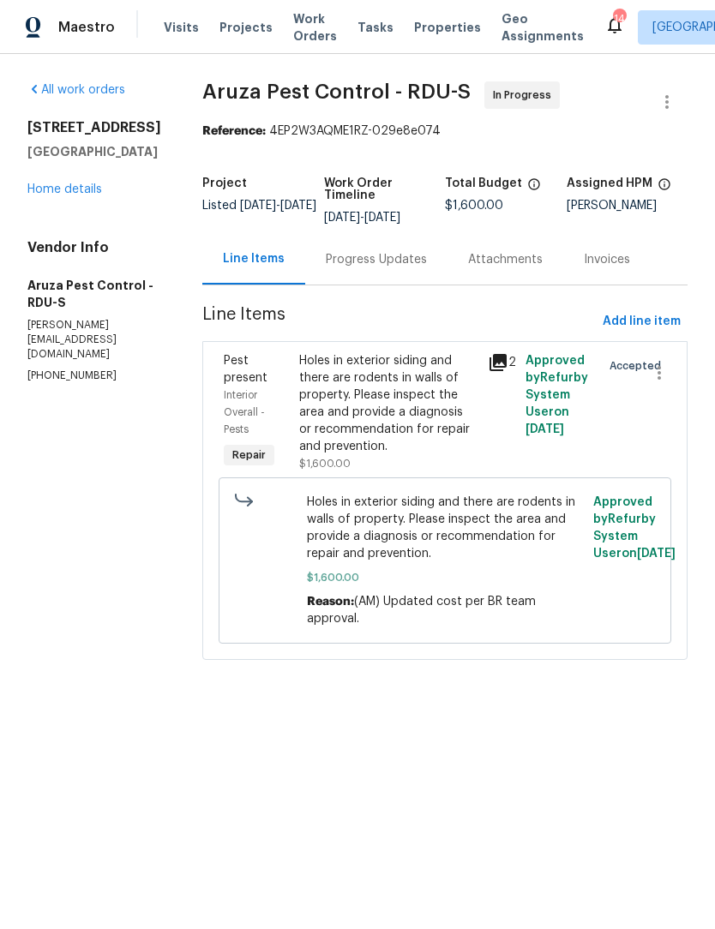
click at [367, 270] on div "Progress Updates" at bounding box center [376, 259] width 142 height 51
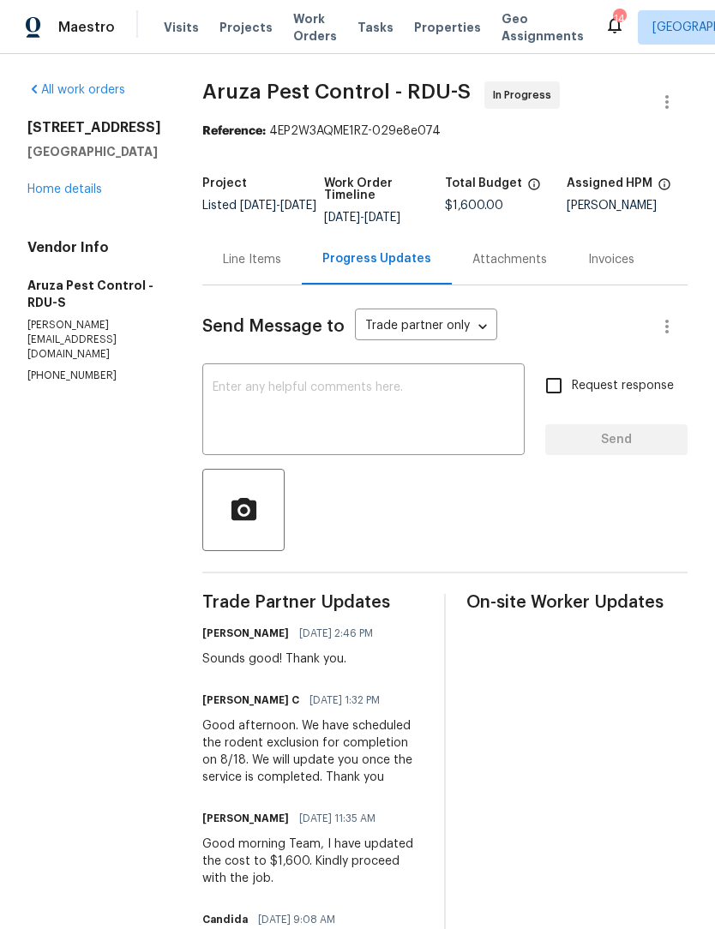
click at [73, 192] on link "Home details" at bounding box center [64, 189] width 75 height 12
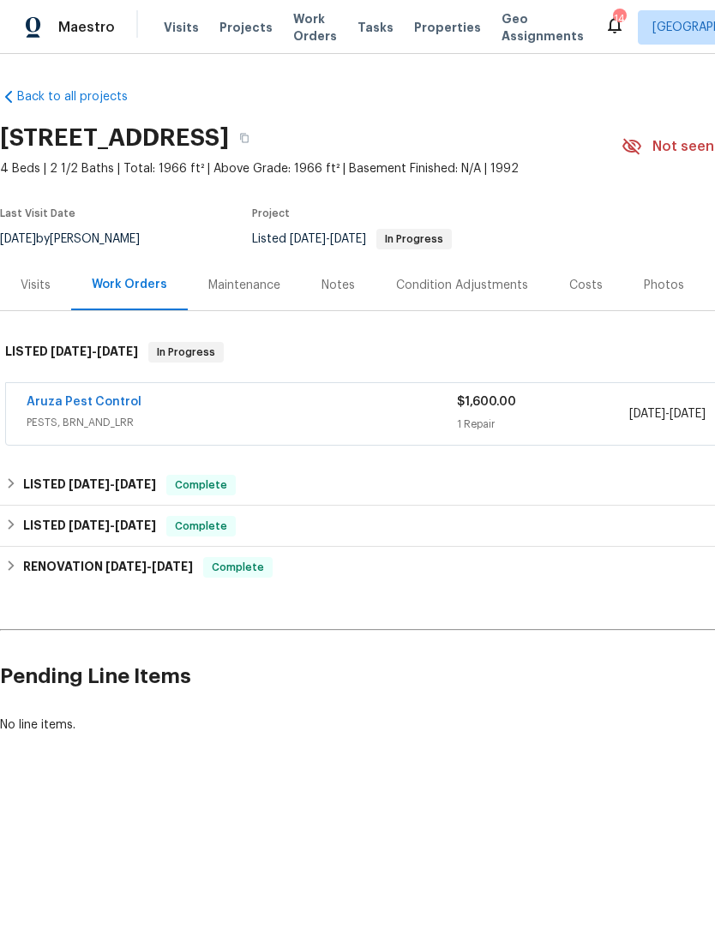
click at [36, 295] on div "Visits" at bounding box center [35, 285] width 71 height 51
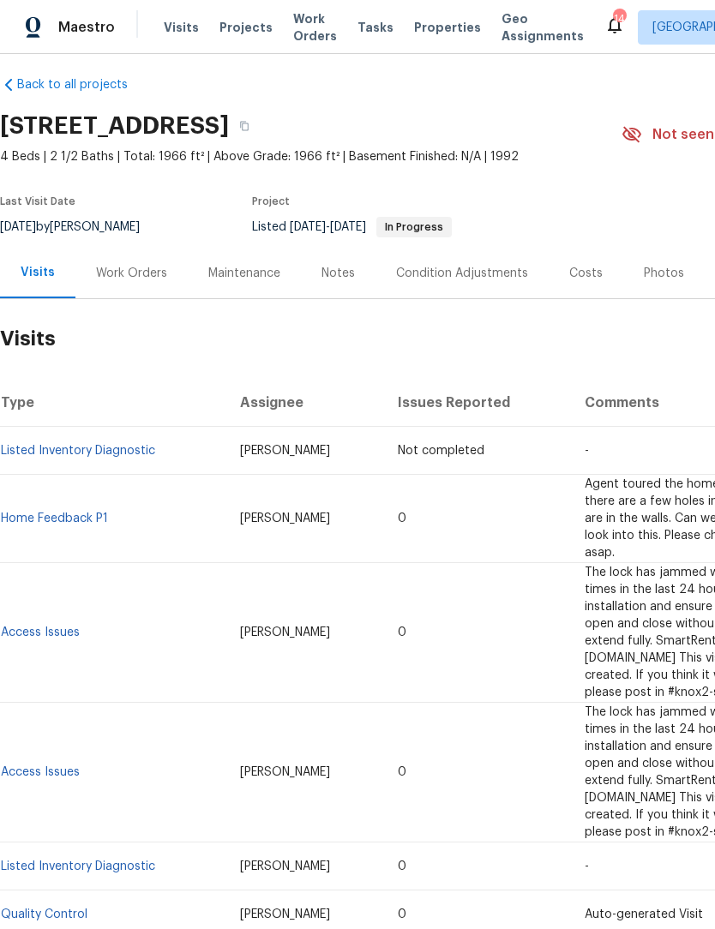
scroll to position [13, 0]
